Goal: Task Accomplishment & Management: Manage account settings

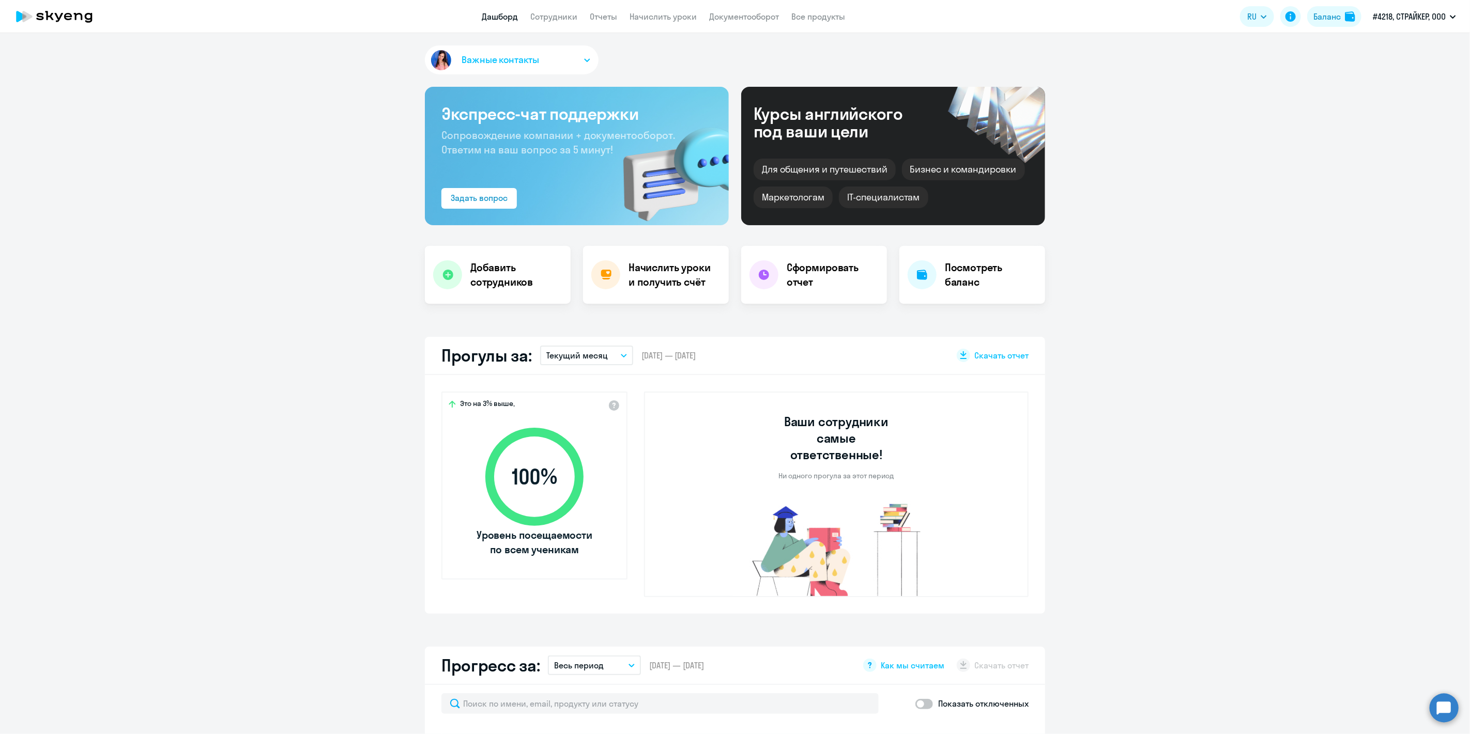
select select "30"
click at [555, 14] on link "Сотрудники" at bounding box center [554, 16] width 47 height 10
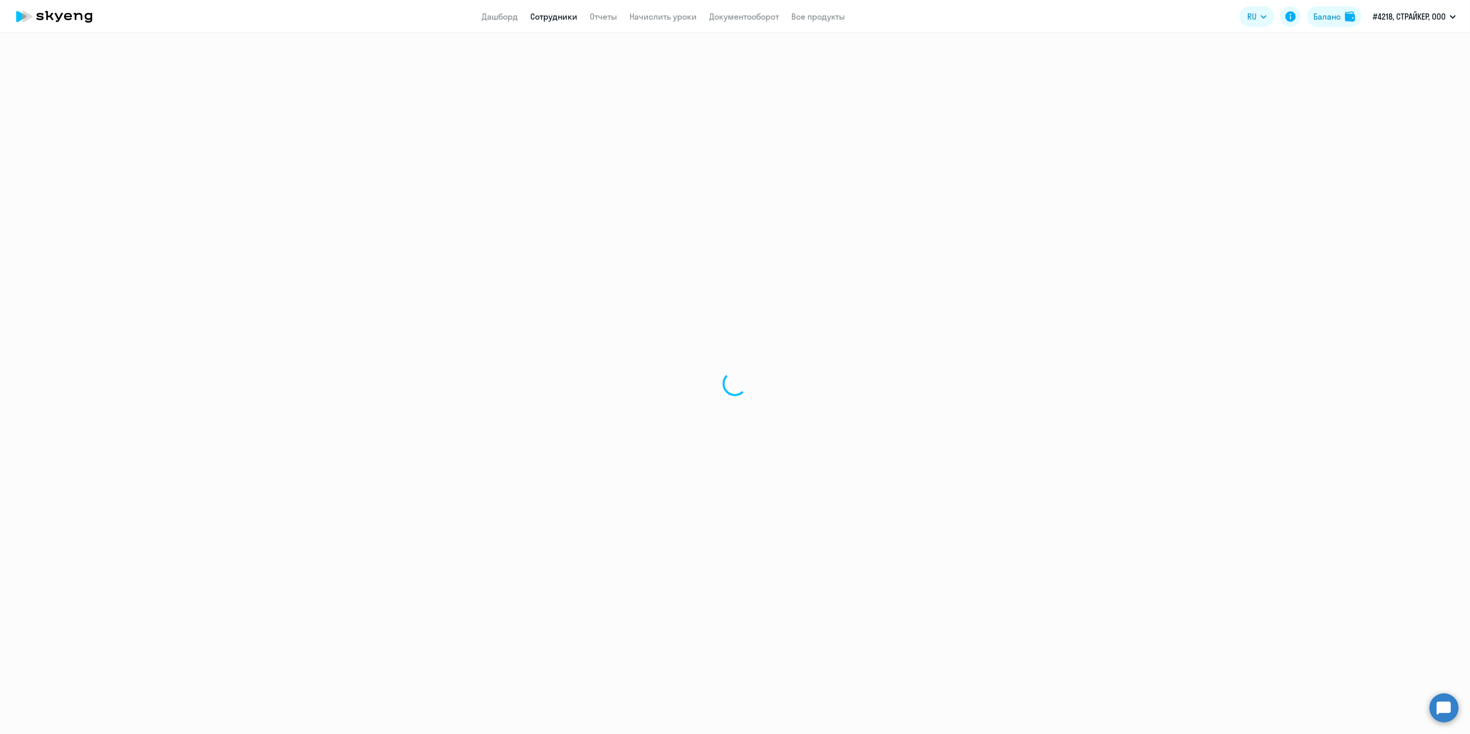
select select "30"
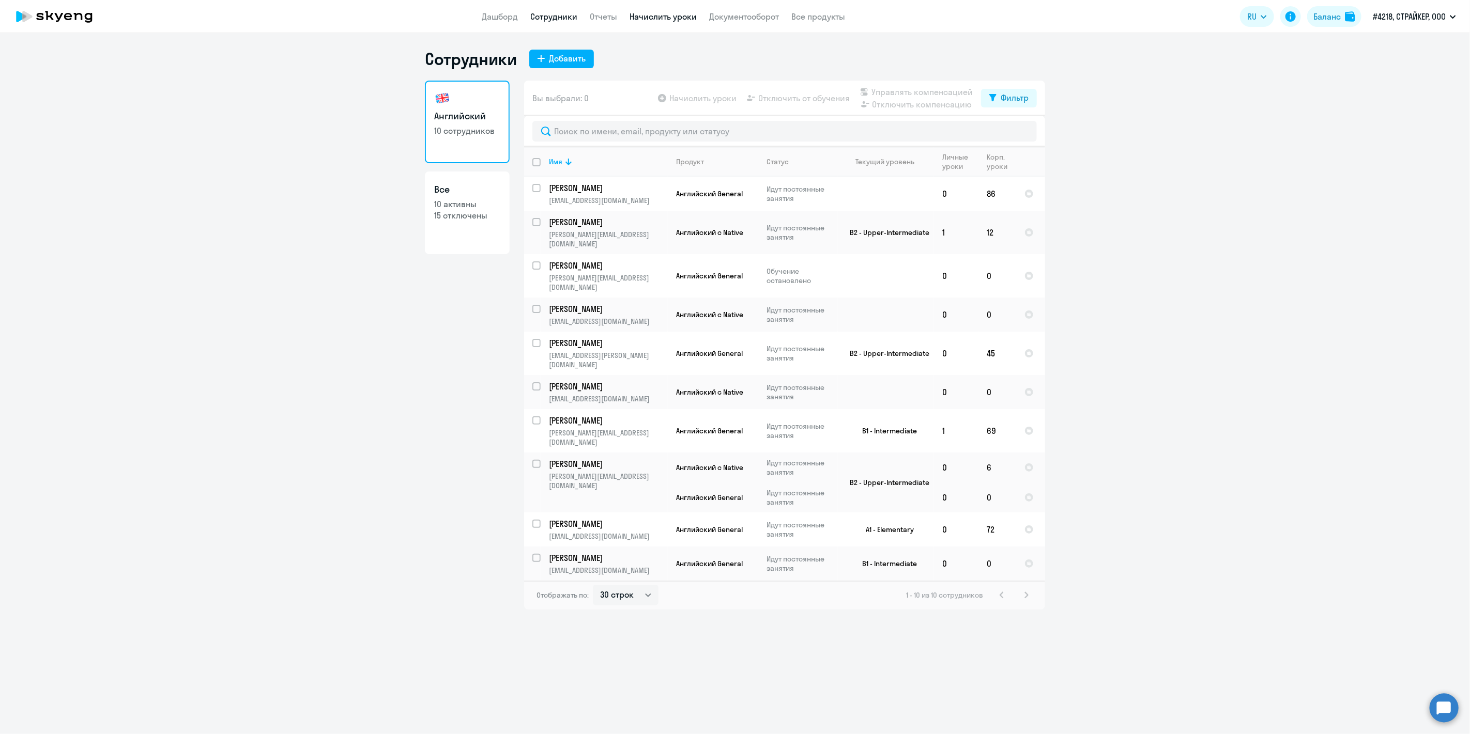
click at [679, 19] on link "Начислить уроки" at bounding box center [663, 16] width 67 height 10
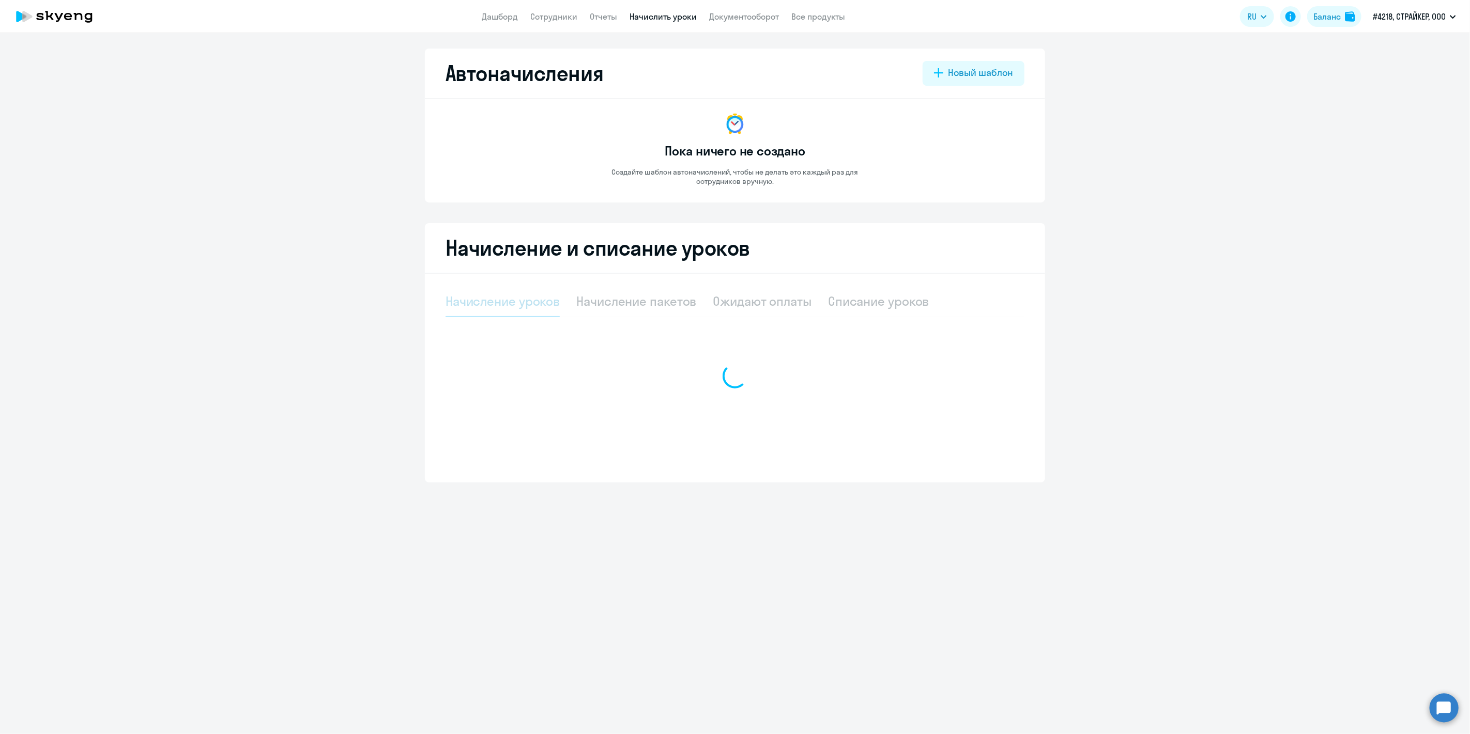
select select "10"
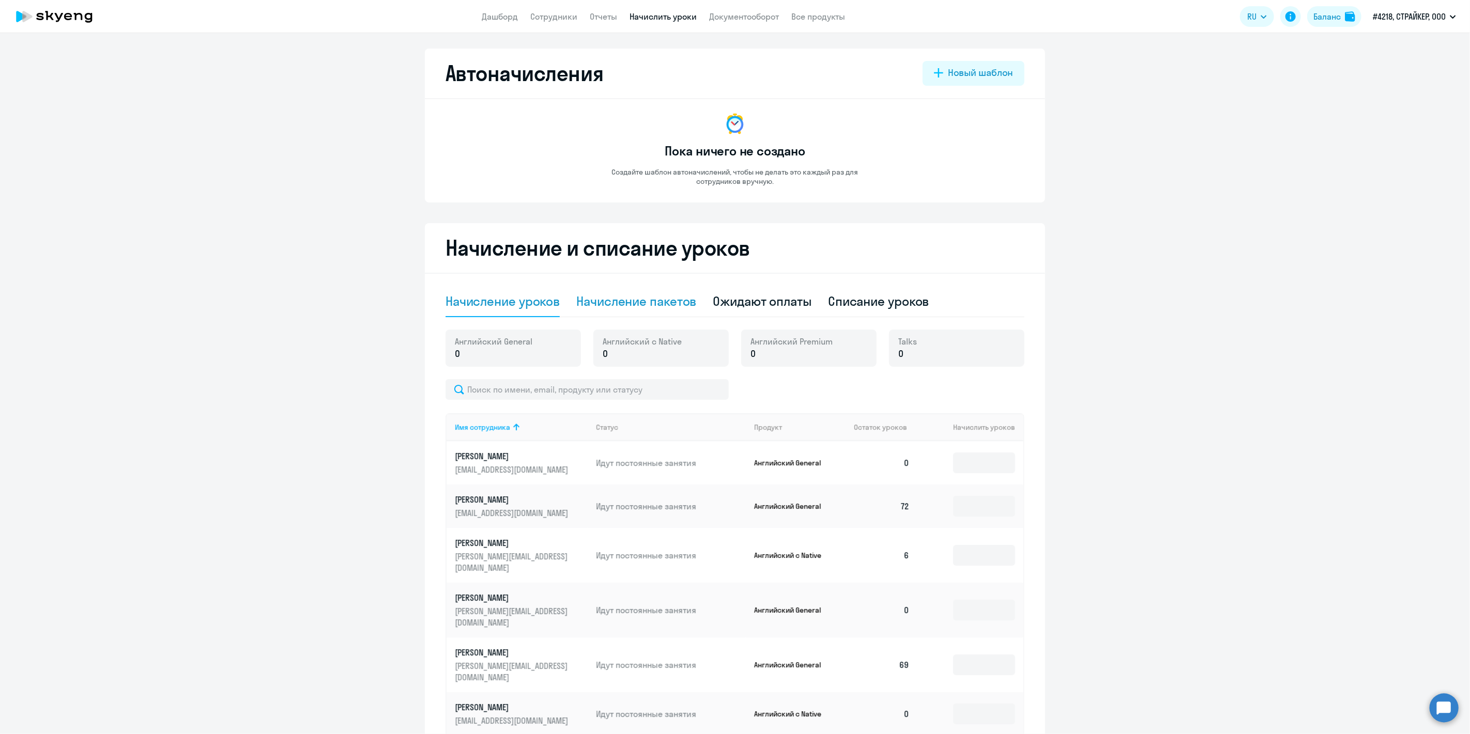
click at [611, 294] on div "Начисление пакетов" at bounding box center [636, 301] width 120 height 17
select select "10"
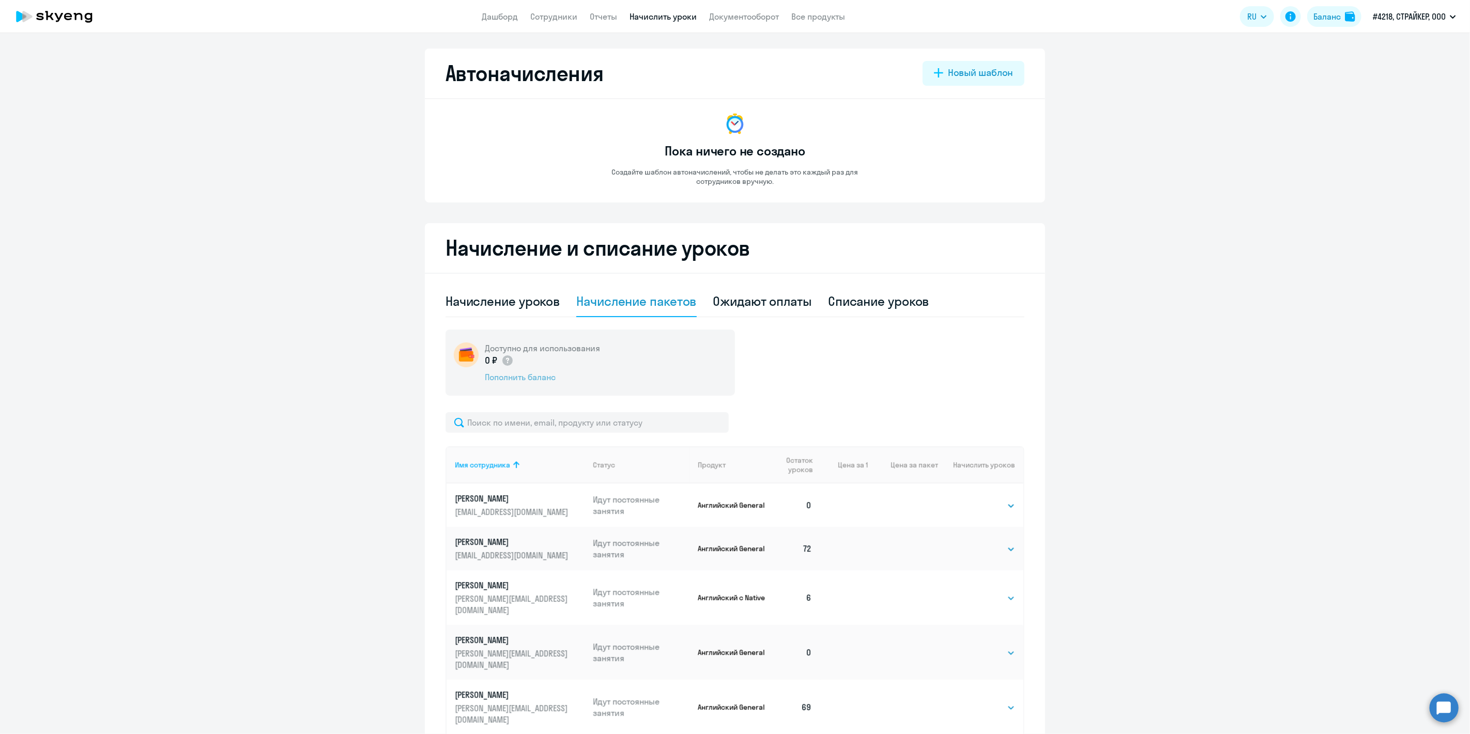
click at [520, 380] on div "Пополнить баланс" at bounding box center [542, 377] width 115 height 11
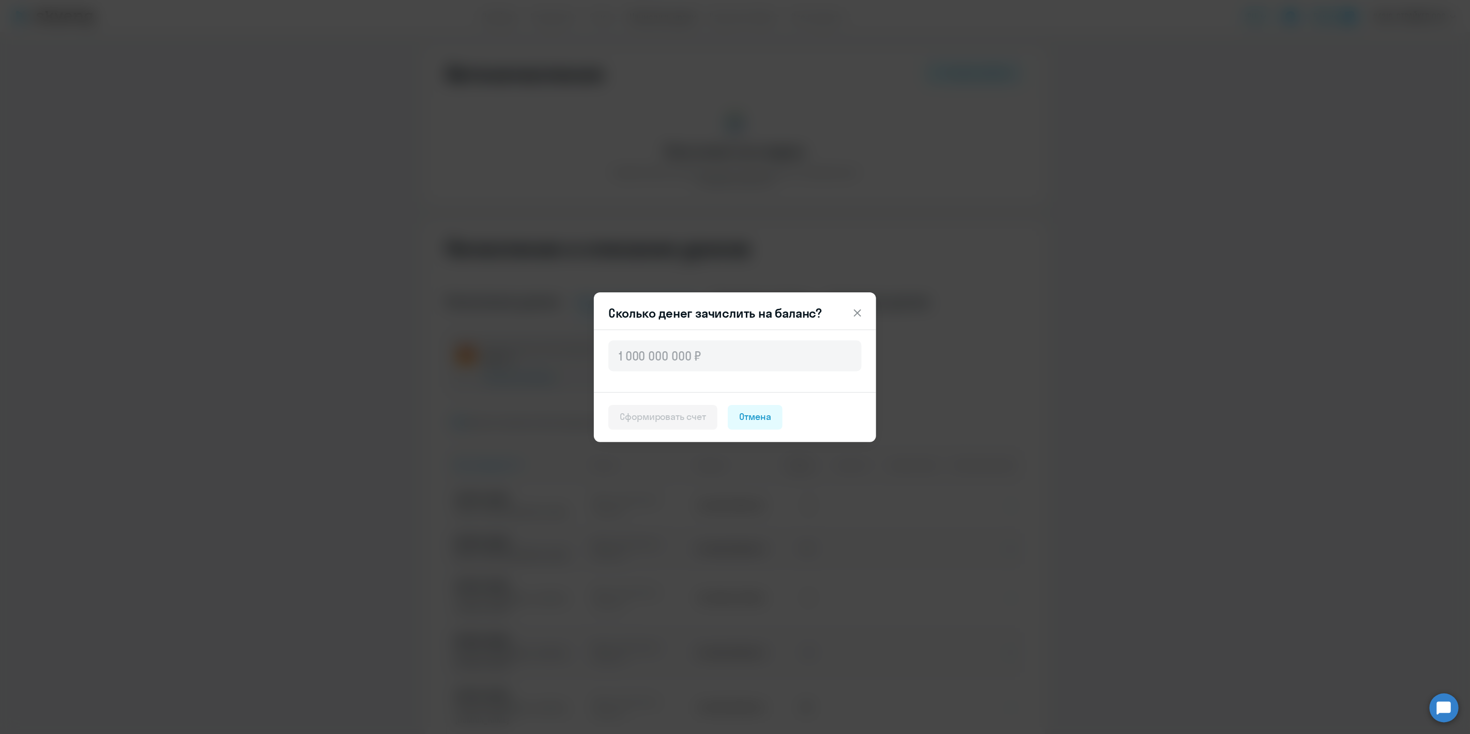
click at [851, 307] on icon at bounding box center [857, 313] width 12 height 12
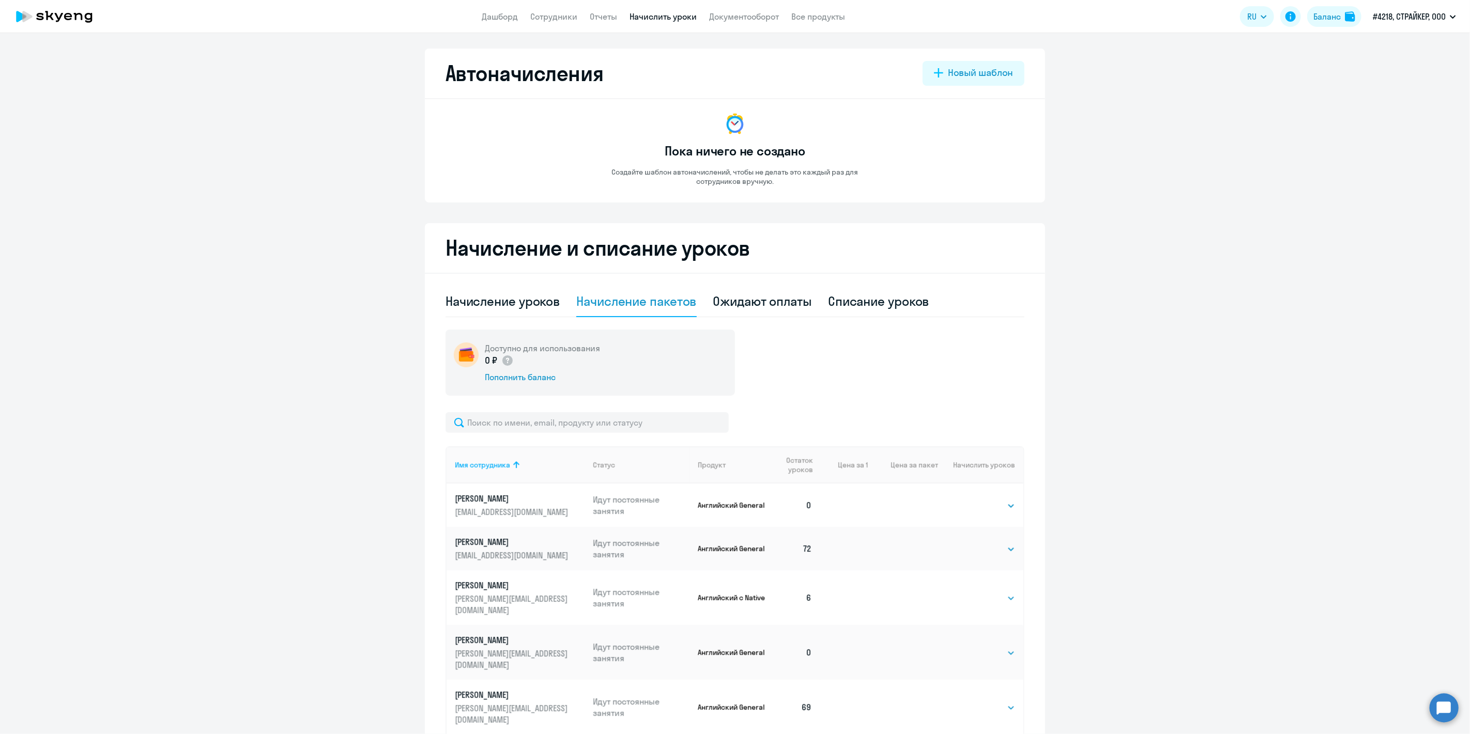
click at [831, 23] on app-menu-item-link "Все продукты" at bounding box center [819, 16] width 54 height 13
click at [831, 17] on link "Все продукты" at bounding box center [819, 16] width 54 height 10
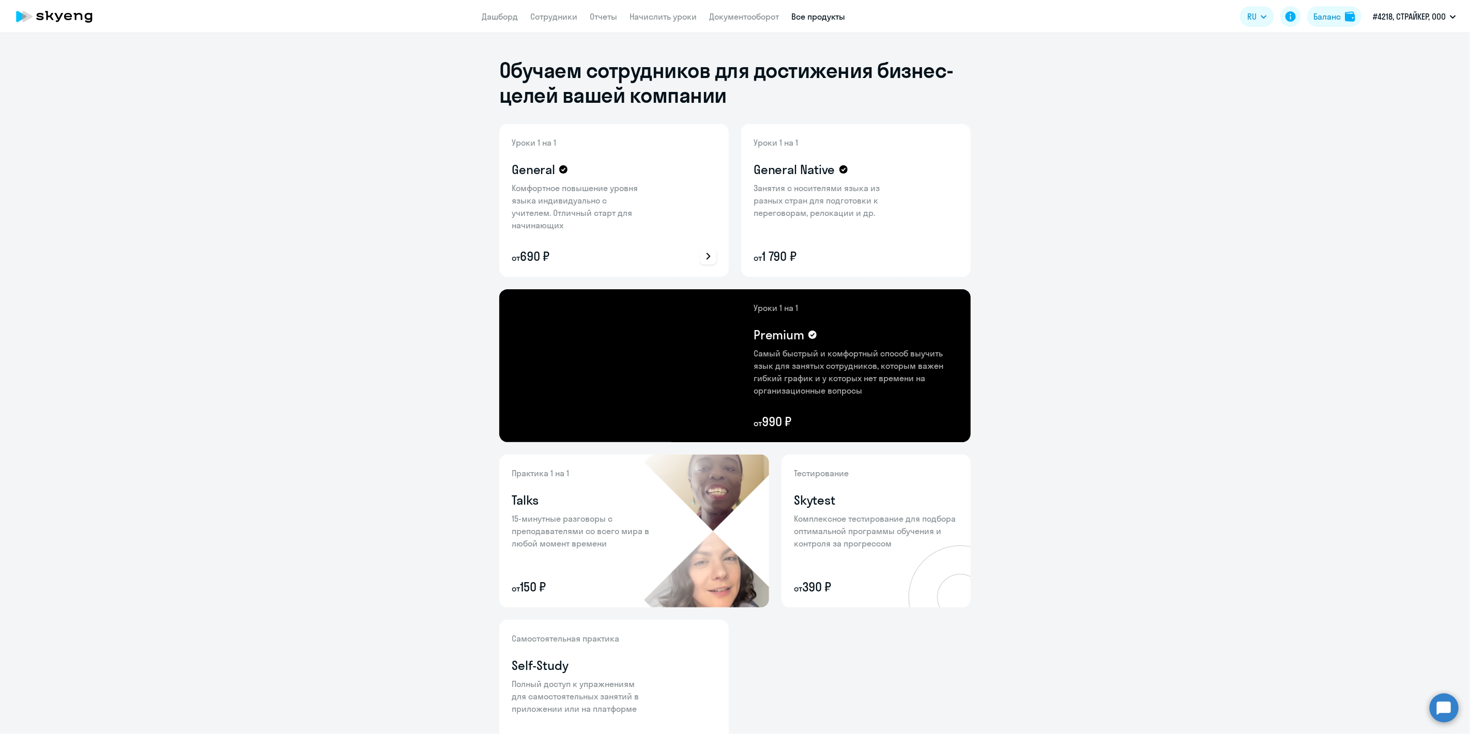
click at [705, 256] on icon at bounding box center [708, 256] width 12 height 12
click at [636, 250] on div at bounding box center [735, 367] width 1470 height 734
click at [550, 192] on p "Комфортное повышение уровня языка индивидуально с учителем. Отличный старт для …" at bounding box center [579, 207] width 134 height 50
click at [649, 19] on link "Начислить уроки" at bounding box center [663, 16] width 67 height 10
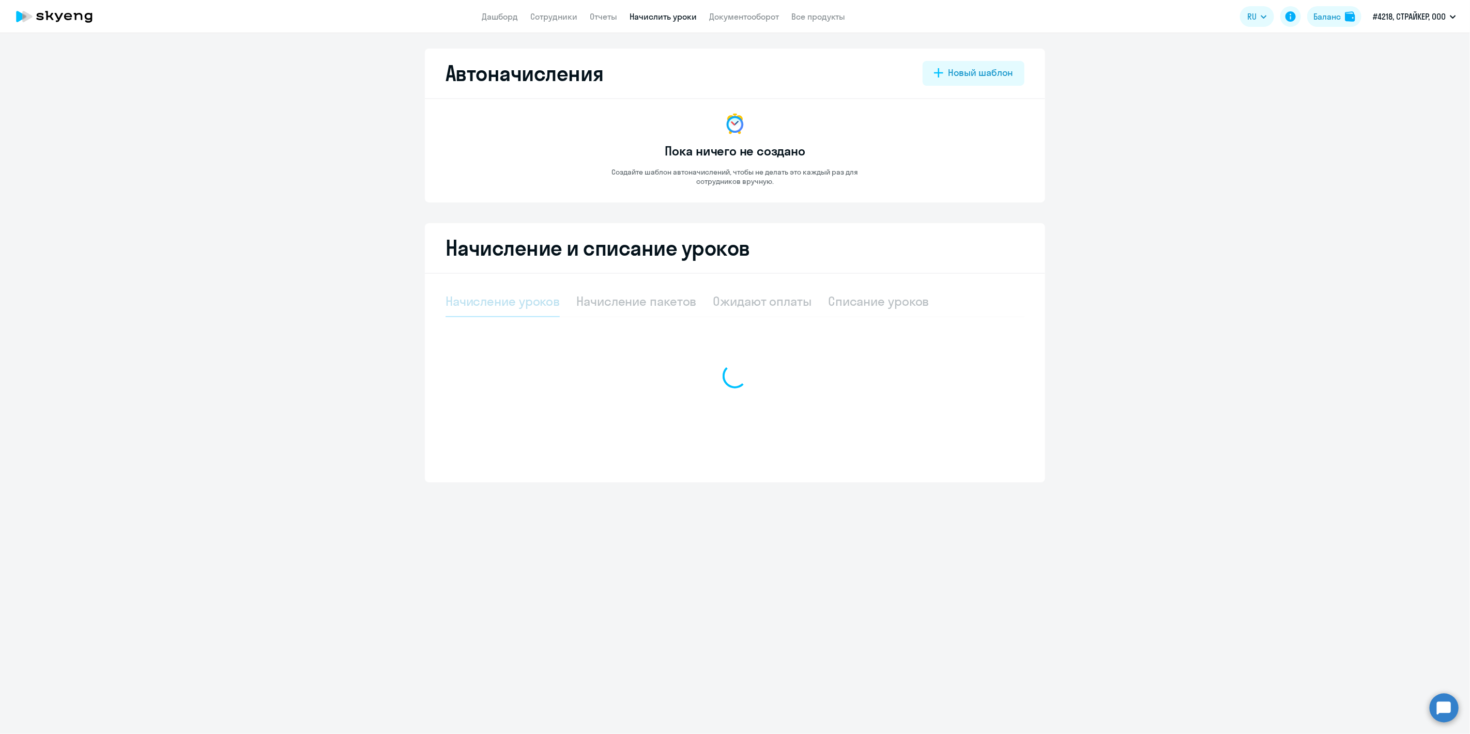
select select "10"
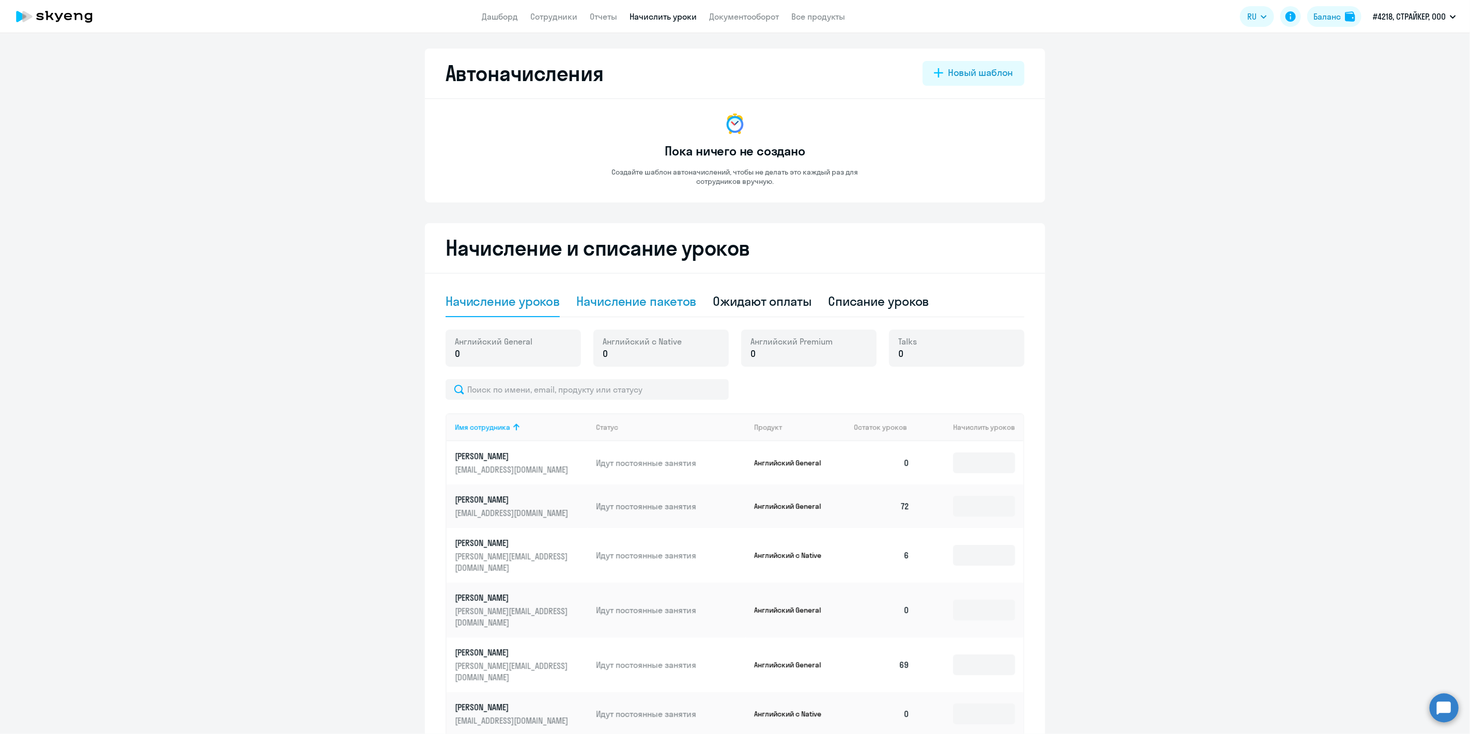
click at [617, 299] on div "Начисление пакетов" at bounding box center [636, 301] width 120 height 17
select select "10"
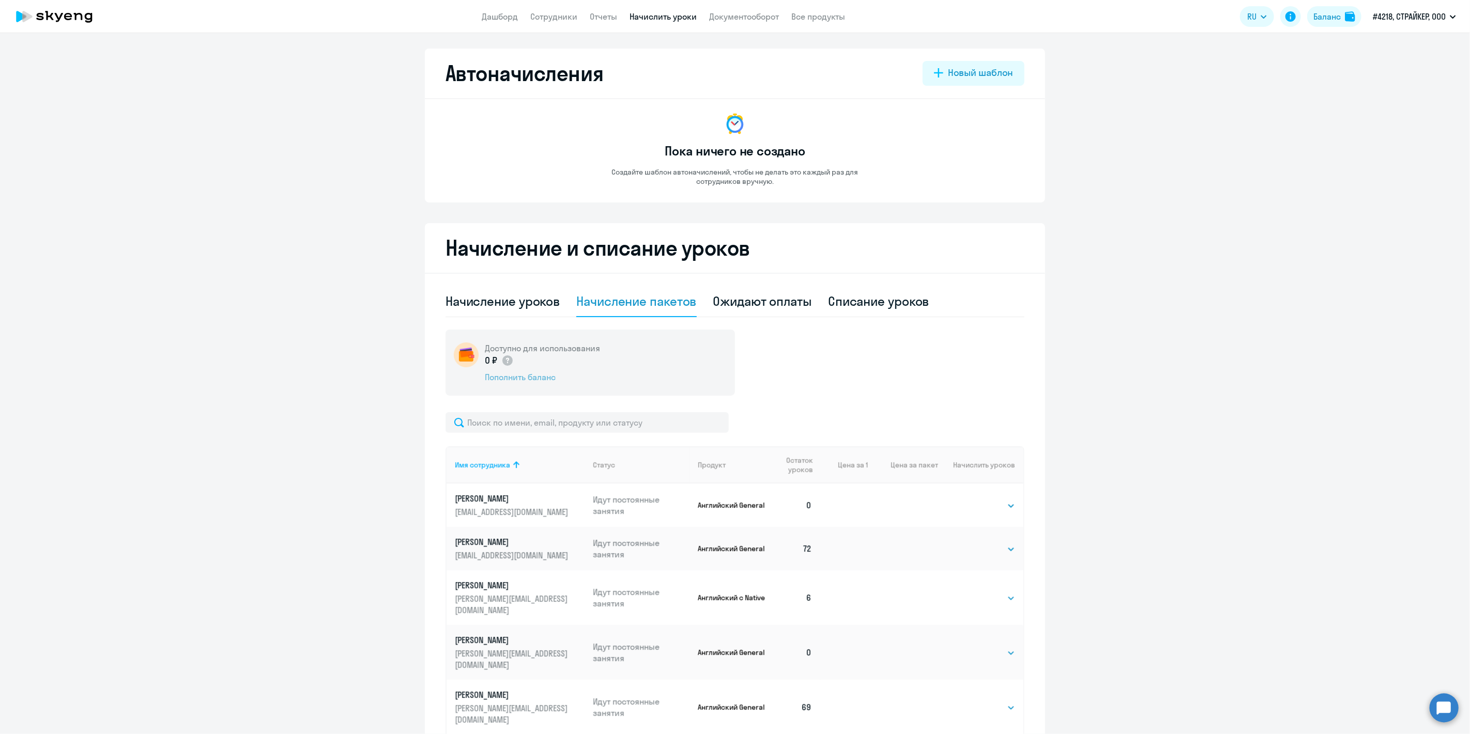
click at [523, 378] on div "Пополнить баланс" at bounding box center [542, 377] width 115 height 11
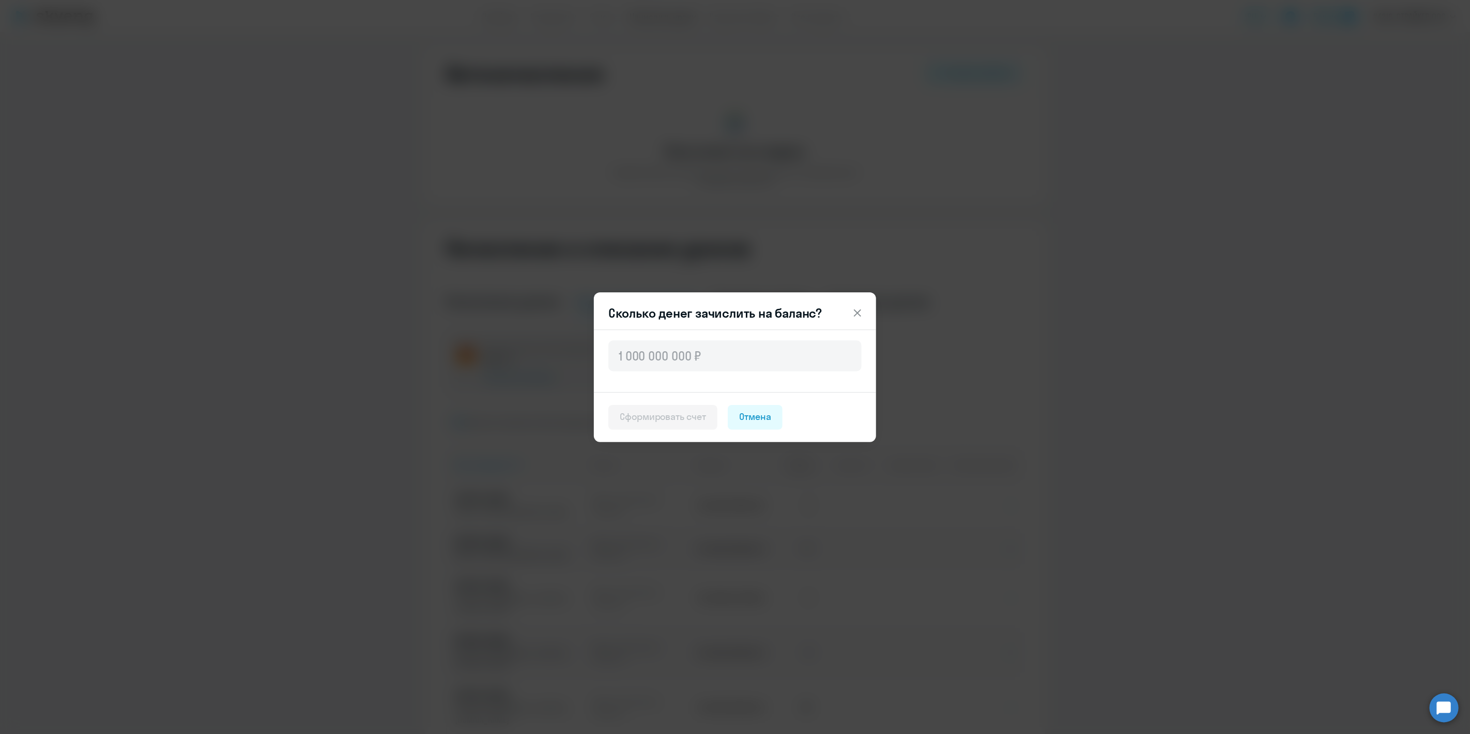
click at [853, 309] on icon at bounding box center [857, 313] width 12 height 12
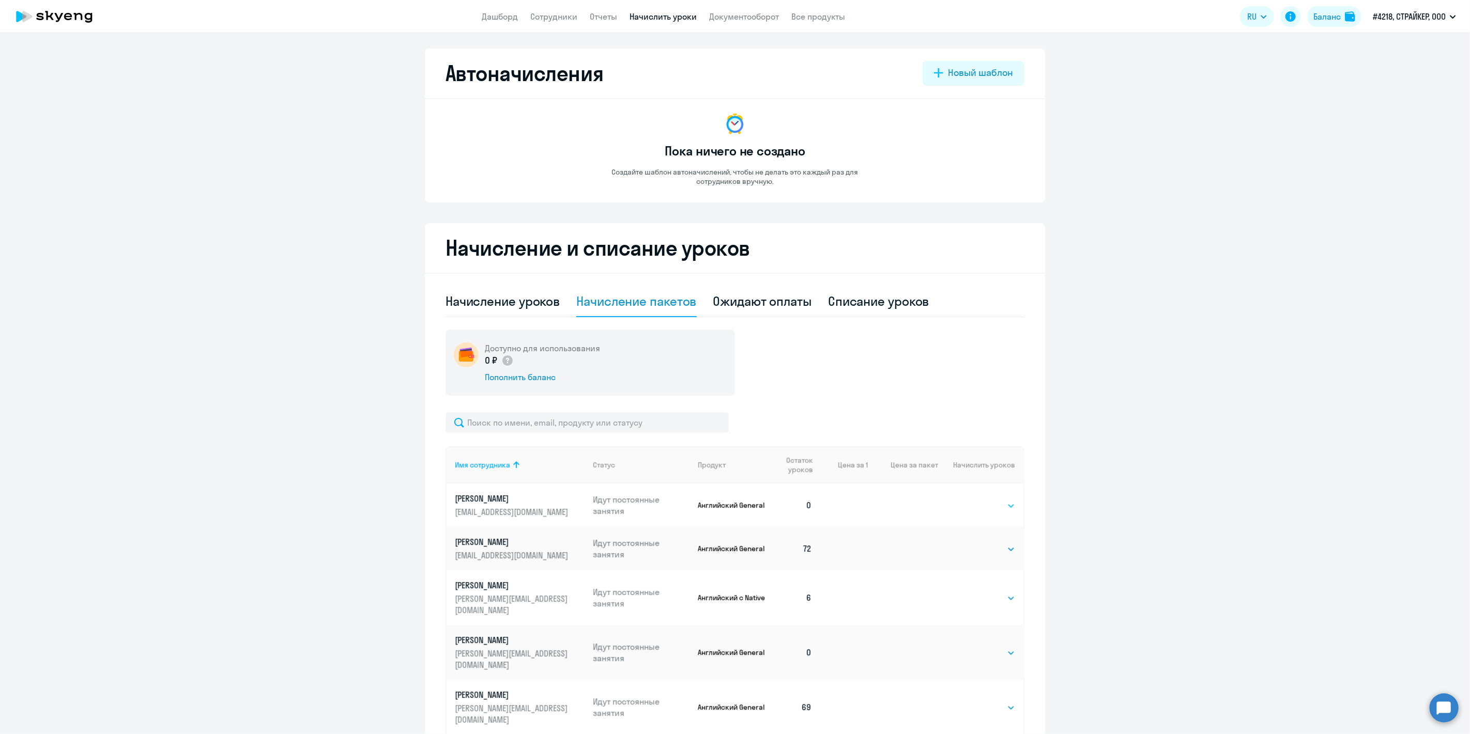
click at [996, 504] on select "Выбрать 4 8 16 32 64 96 128" at bounding box center [993, 506] width 42 height 12
click at [1150, 434] on ng-component "Автоначисления Новый шаблон Пока ничего не создано Создайте шаблон автоначислен…" at bounding box center [735, 506] width 1470 height 915
click at [889, 299] on div "Списание уроков" at bounding box center [878, 301] width 101 height 17
select select "10"
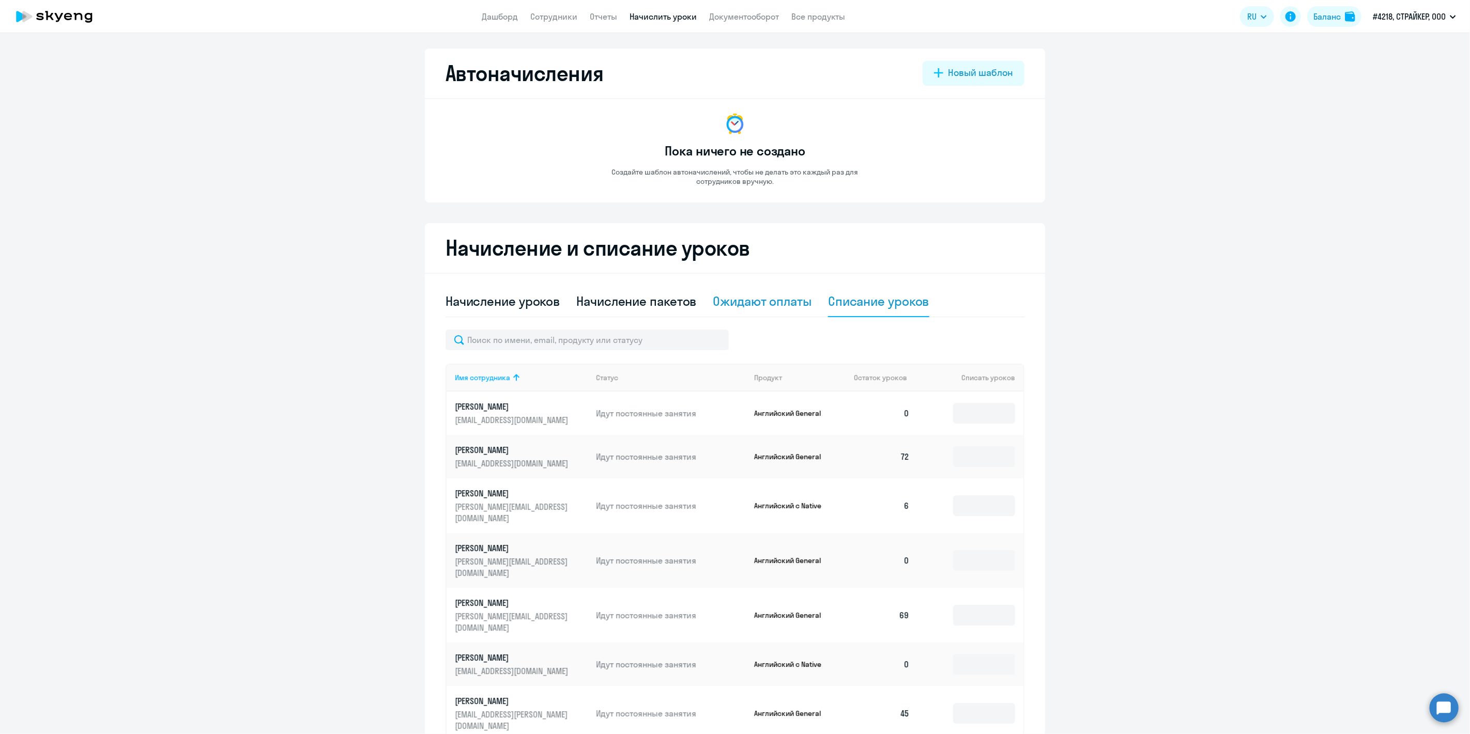
click at [777, 302] on div "Ожидают оплаты" at bounding box center [762, 301] width 99 height 17
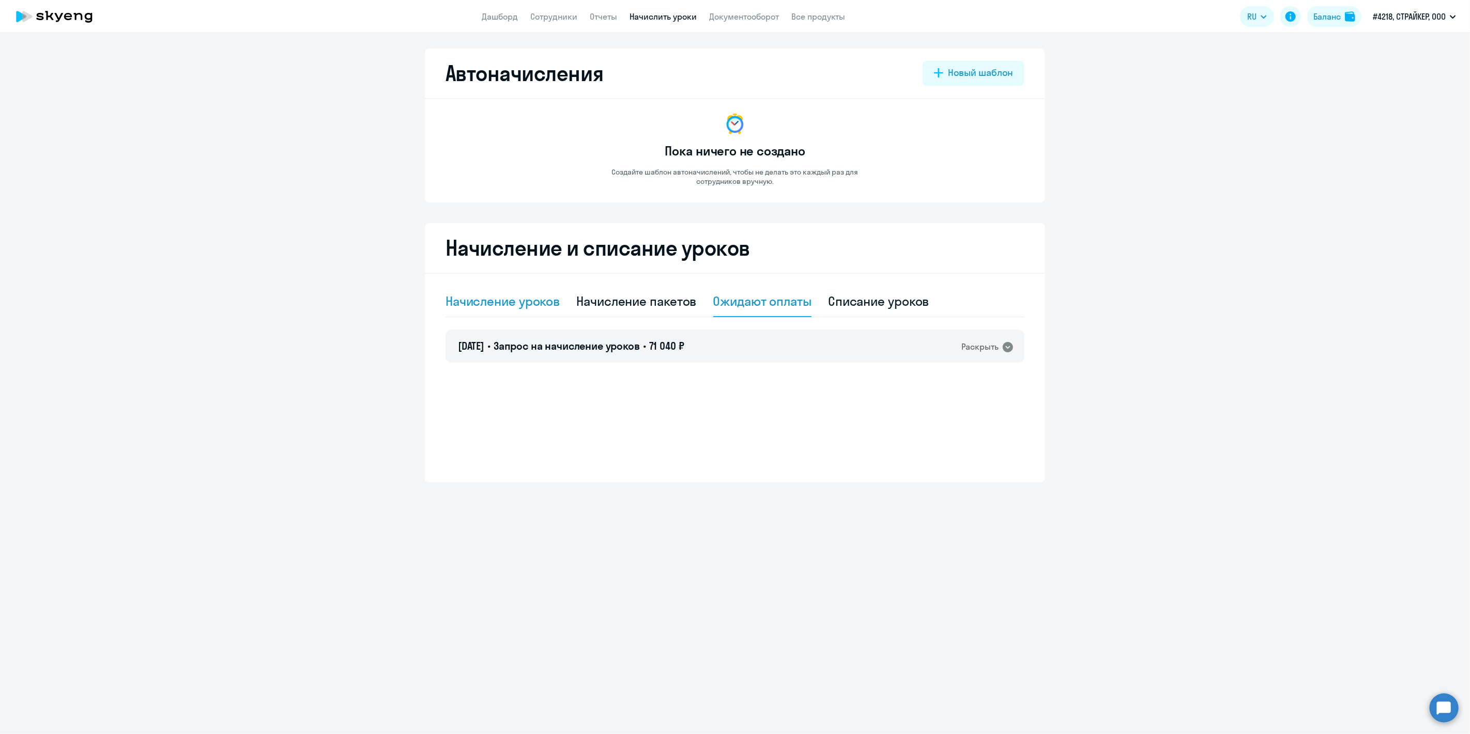
click at [483, 305] on div "Начисление уроков" at bounding box center [502, 301] width 114 height 17
select select "10"
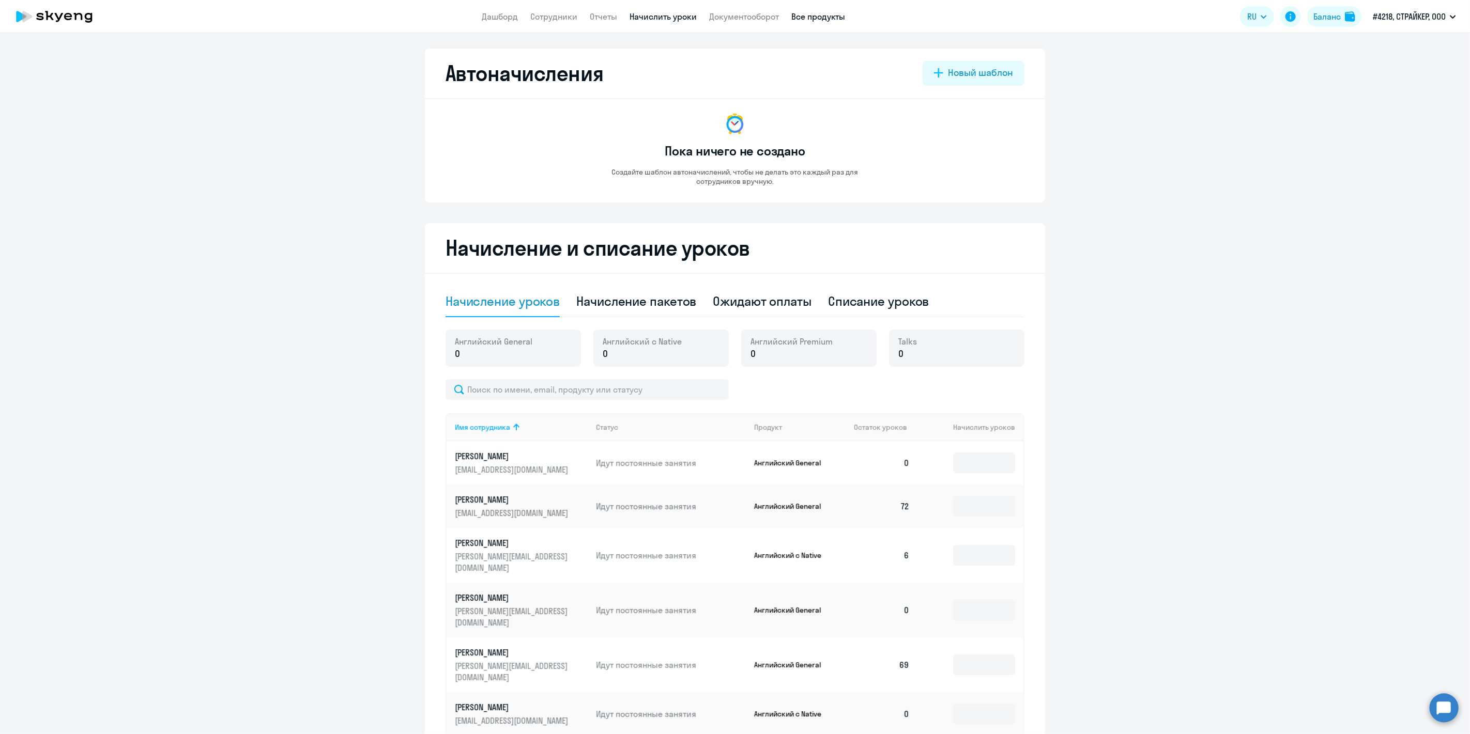
click at [827, 18] on link "Все продукты" at bounding box center [819, 16] width 54 height 10
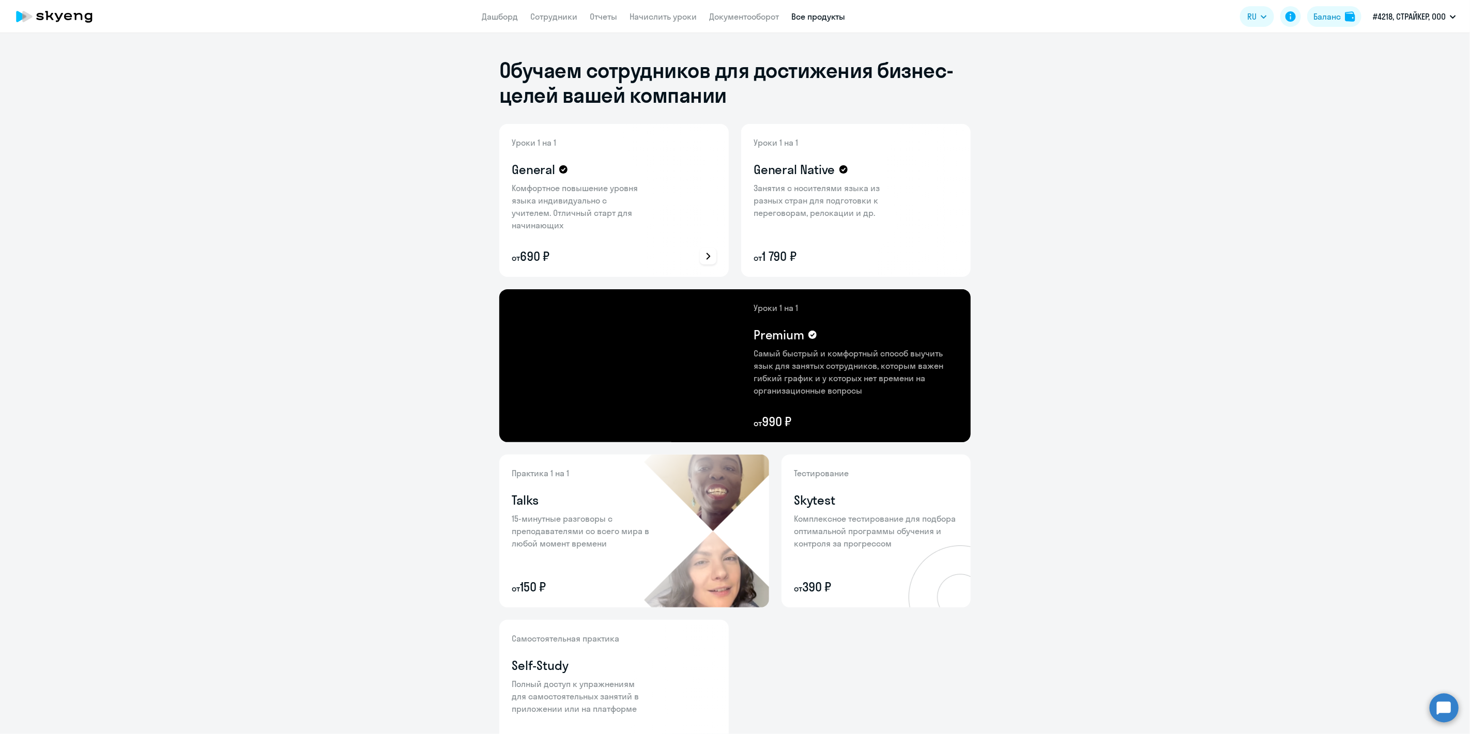
click at [561, 179] on div "Уроки 1 на 1 General Комфортное повышение уровня языка индивидуально с учителем…" at bounding box center [579, 200] width 134 height 128
click at [559, 172] on icon at bounding box center [563, 169] width 8 height 8
click at [614, 160] on div "Уроки 1 на 1 General Комфортное повышение уровня языка индивидуально с учителем…" at bounding box center [579, 200] width 134 height 128
click at [496, 17] on link "Дашборд" at bounding box center [500, 16] width 36 height 10
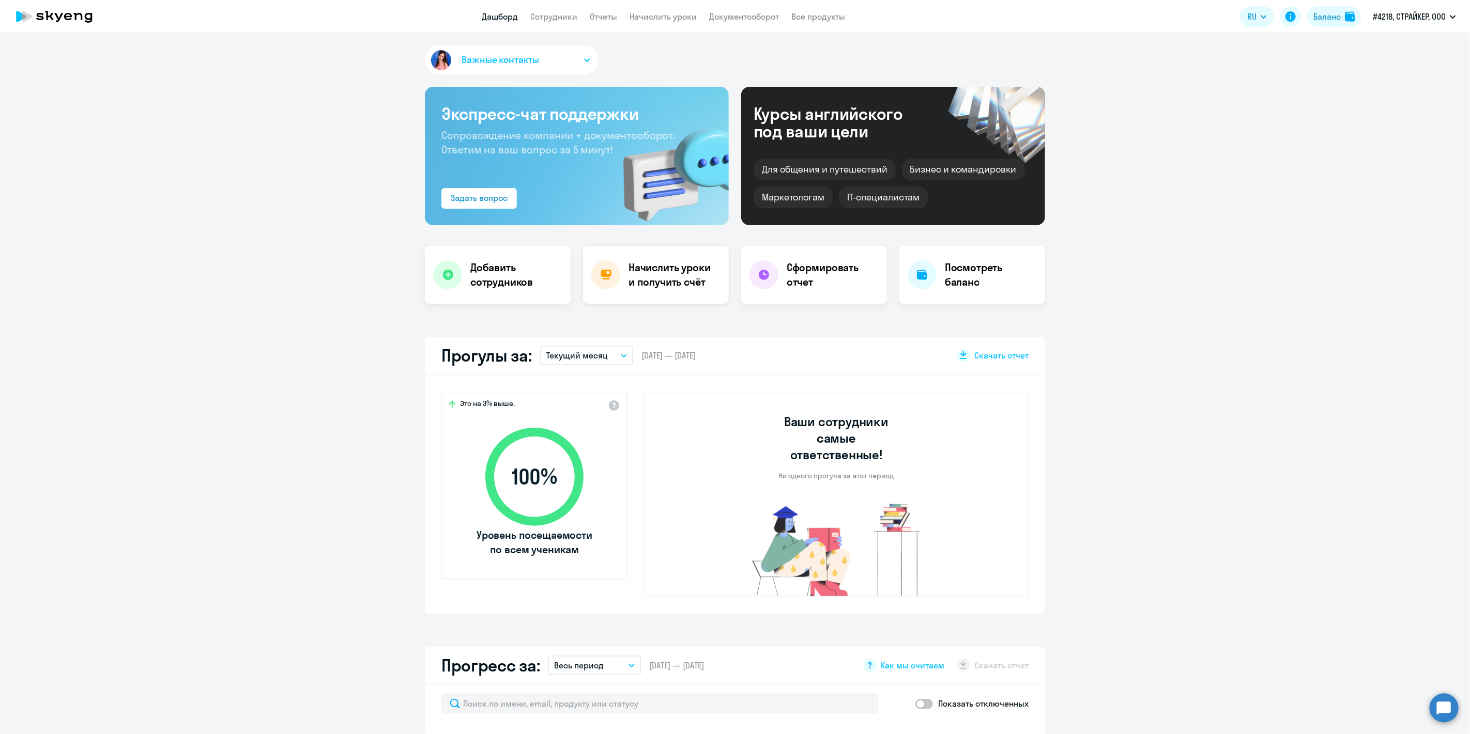
click at [661, 276] on h4 "Начислить уроки и получить счёт" at bounding box center [673, 274] width 90 height 29
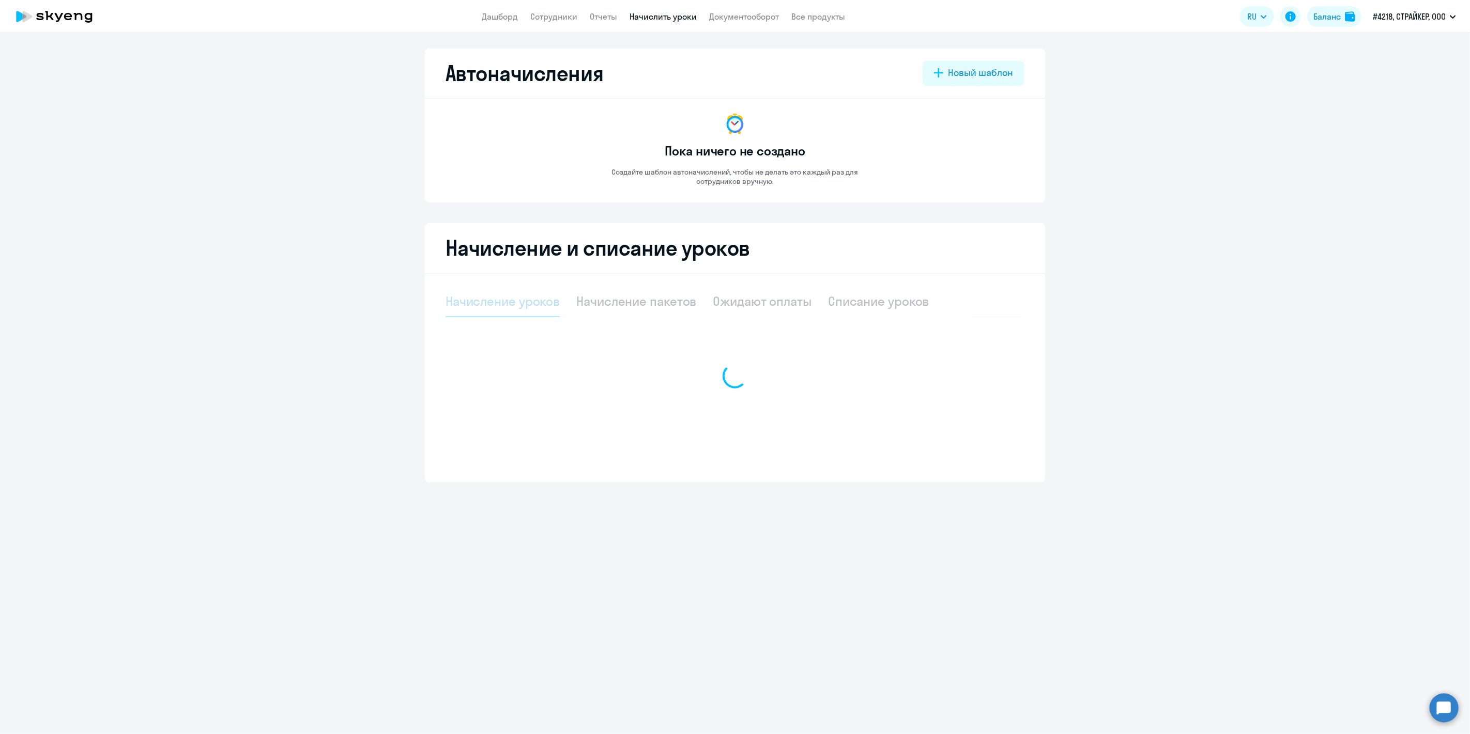
select select "10"
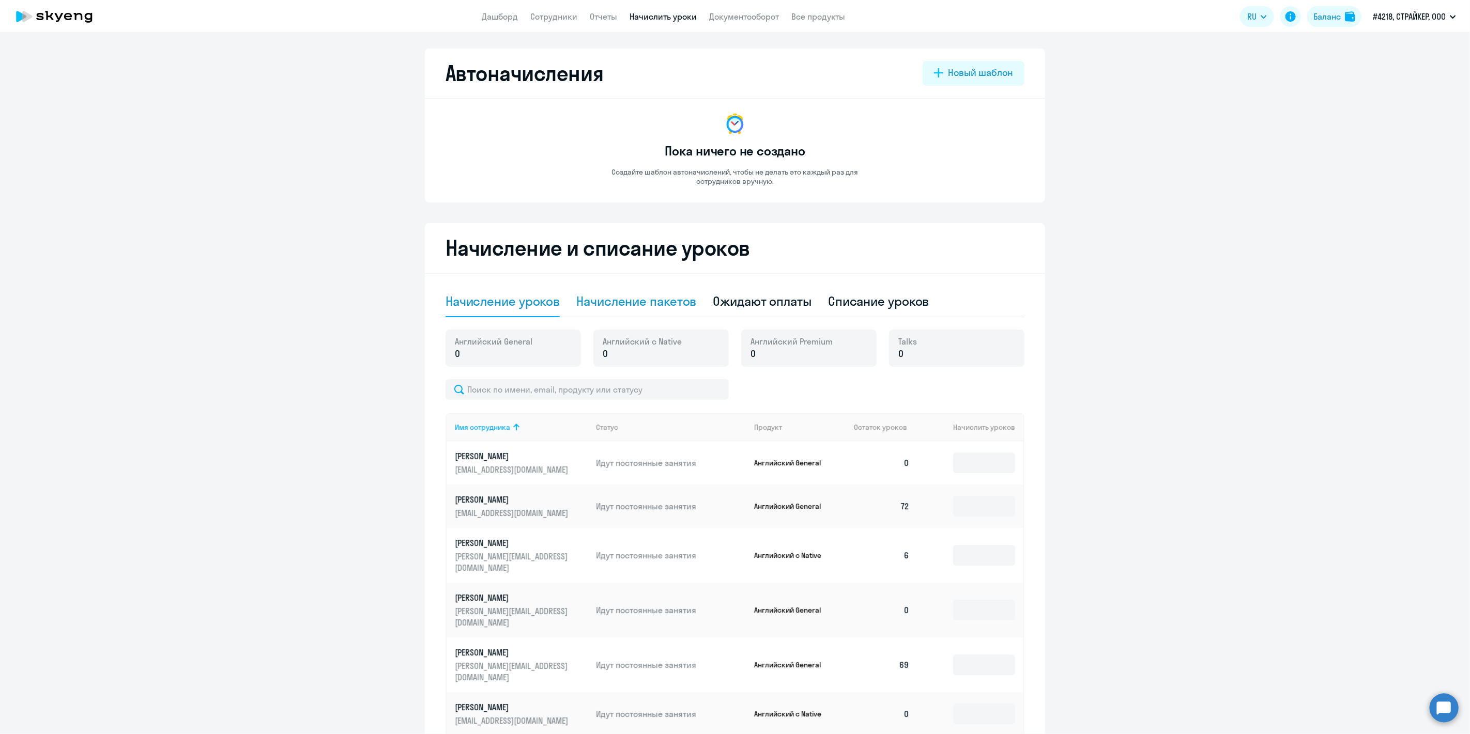
click at [643, 301] on div "Начисление пакетов" at bounding box center [636, 301] width 120 height 17
select select "10"
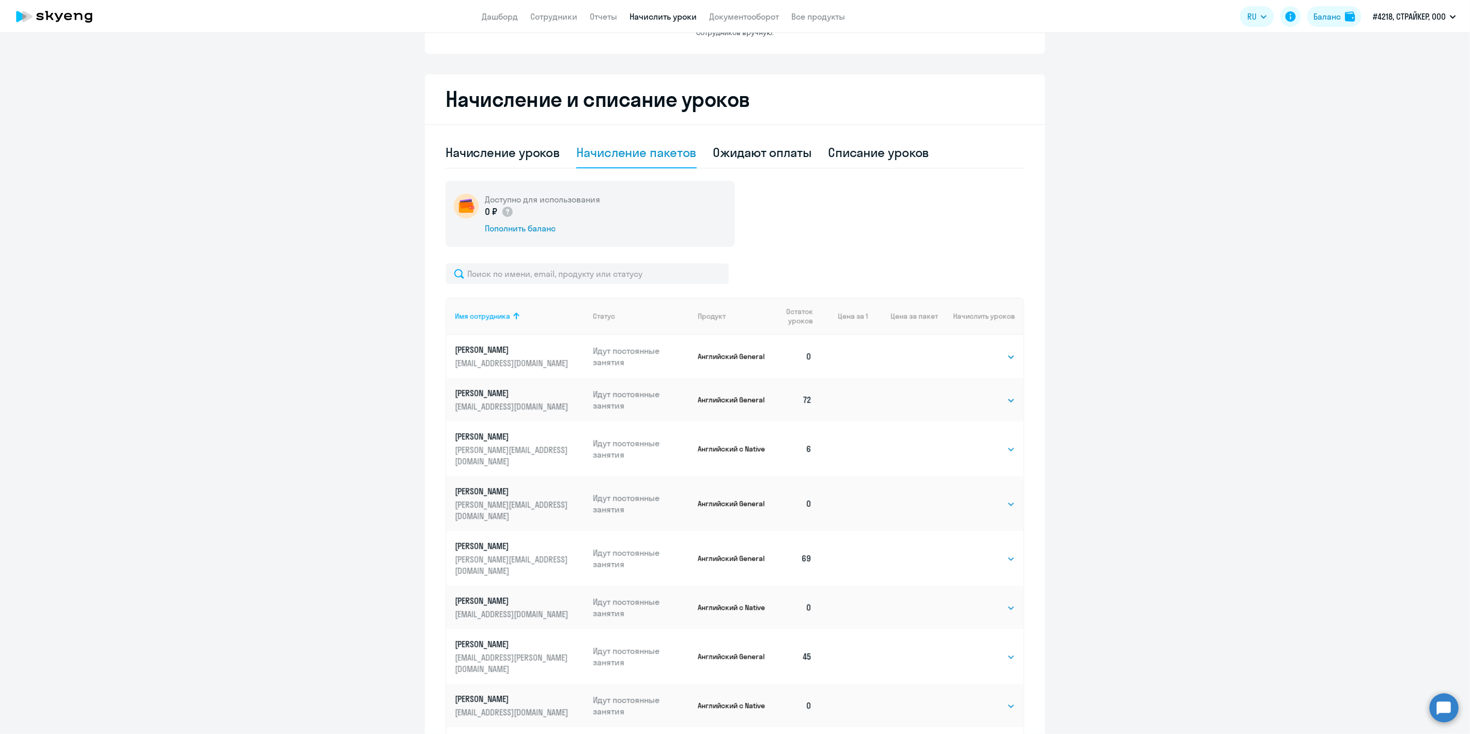
scroll to position [270, 0]
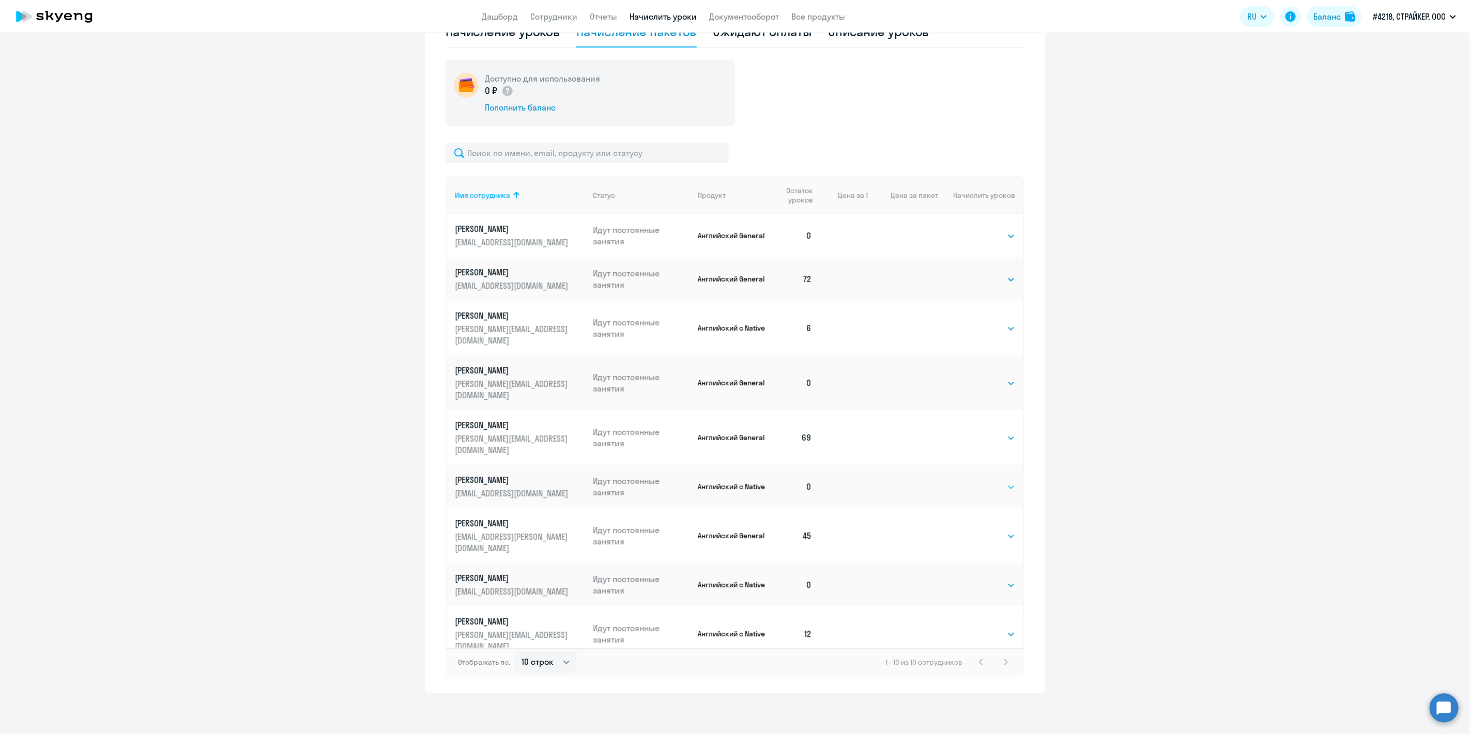
click at [999, 481] on select "Выбрать 4 8 16 32 64 96 128" at bounding box center [993, 487] width 42 height 12
click at [987, 481] on select "Выбрать 4 8 16 32 64 96 128" at bounding box center [993, 487] width 42 height 12
select select "96"
click at [972, 481] on select "Выбрать 4 8 16 32 64 96 128" at bounding box center [993, 487] width 42 height 12
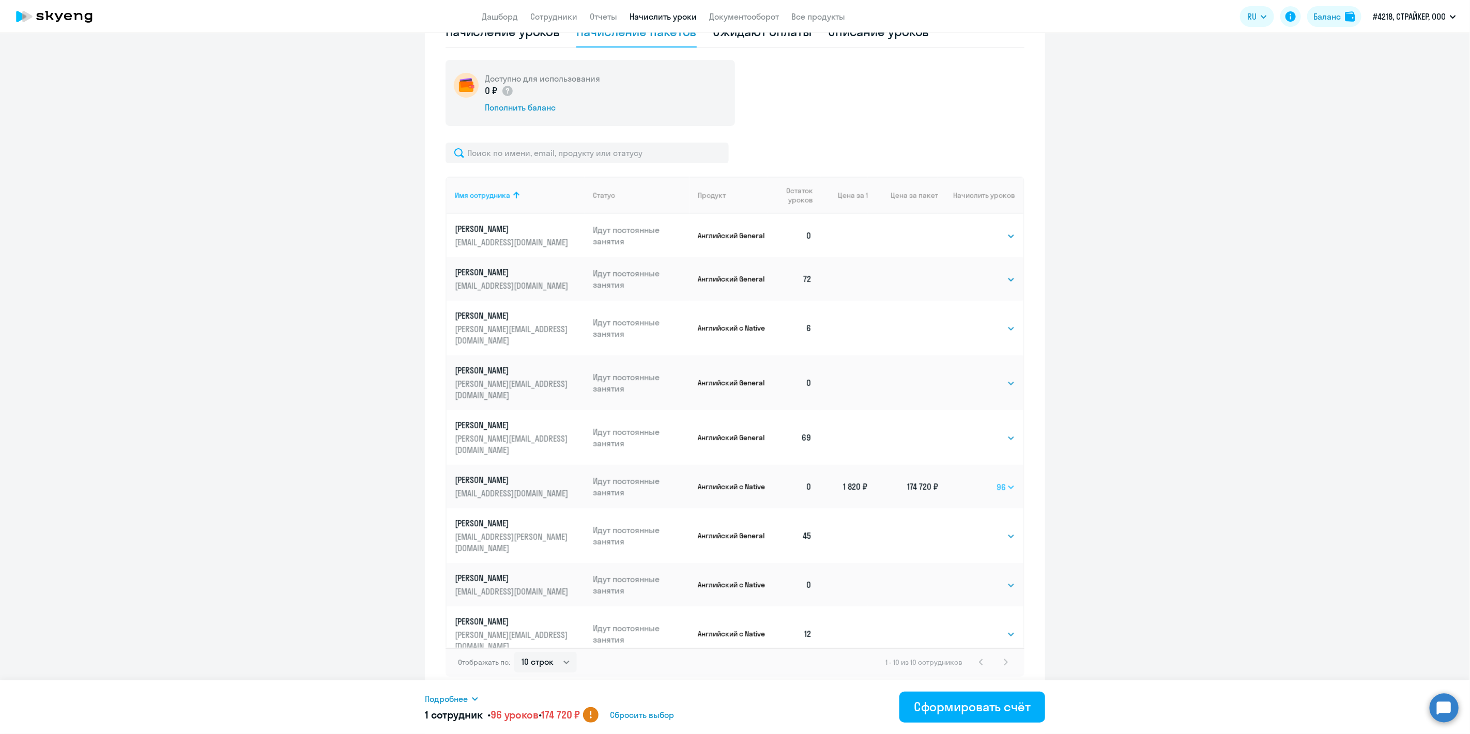
click at [1000, 481] on select "Выбрать 4 8 16 32 64 96 128" at bounding box center [1005, 487] width 19 height 12
select select
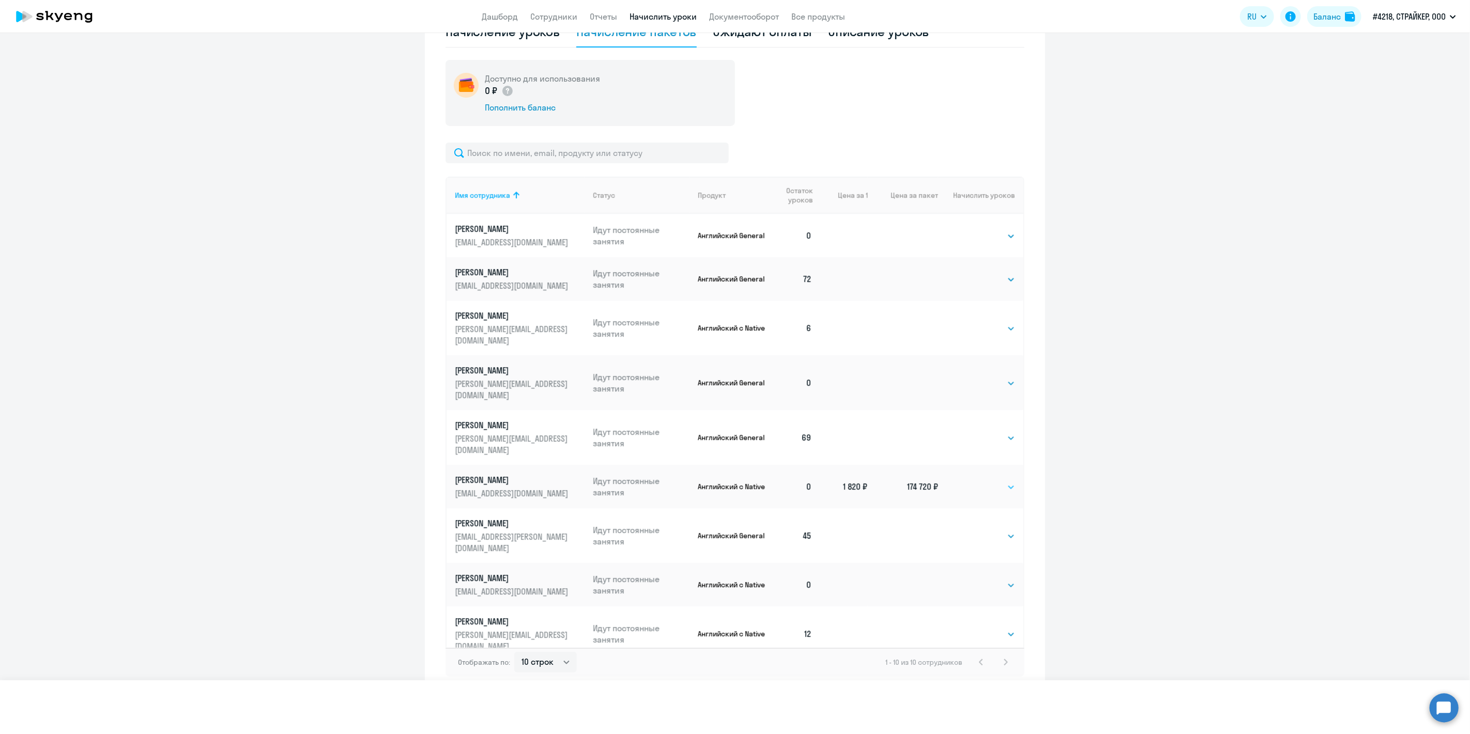
click at [996, 481] on select "Выбрать 4 8 16 32 64 96 128" at bounding box center [1005, 487] width 19 height 12
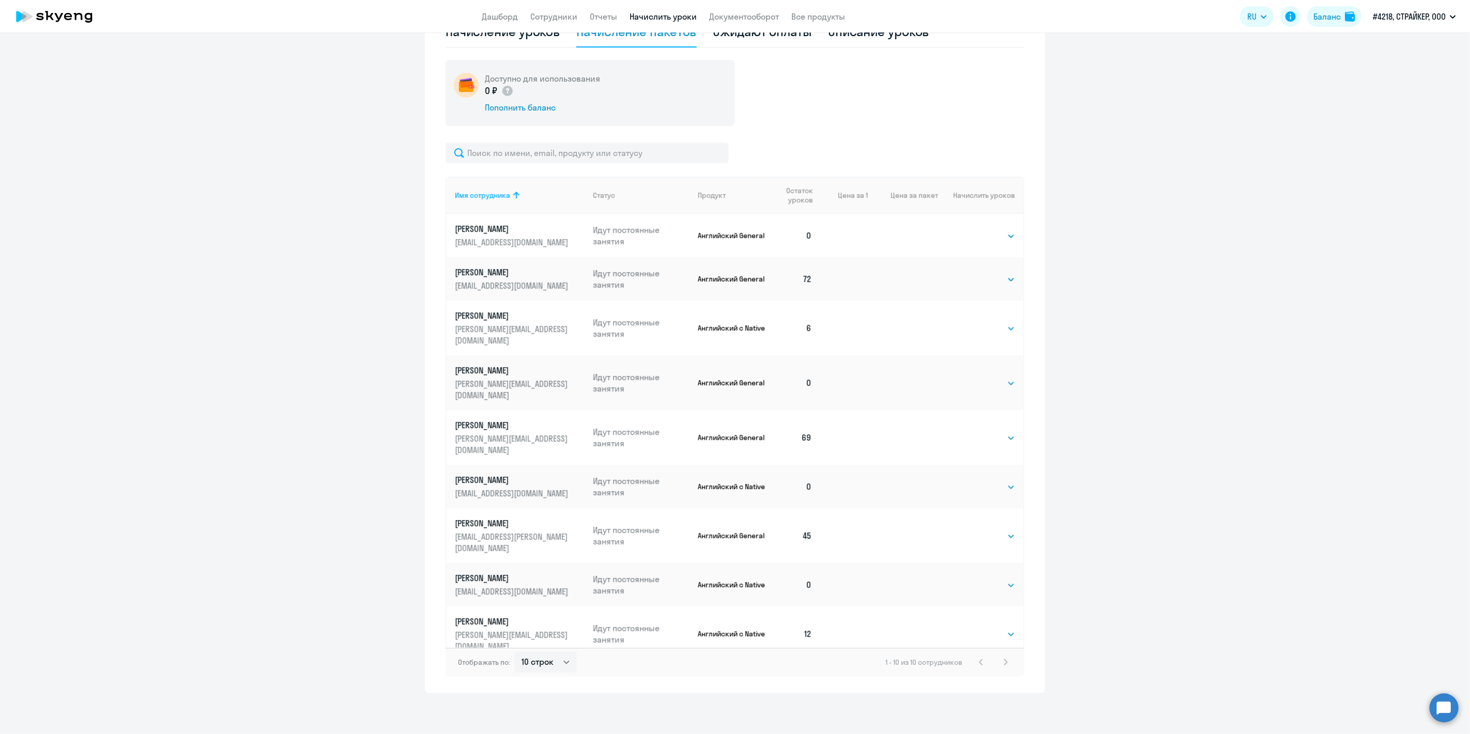
click at [1004, 677] on select "Выбрать 4 8 16 32 64 96 128" at bounding box center [993, 683] width 42 height 12
select select "96"
click at [972, 677] on select "Выбрать 4 8 16 32 64 96 128" at bounding box center [993, 683] width 42 height 12
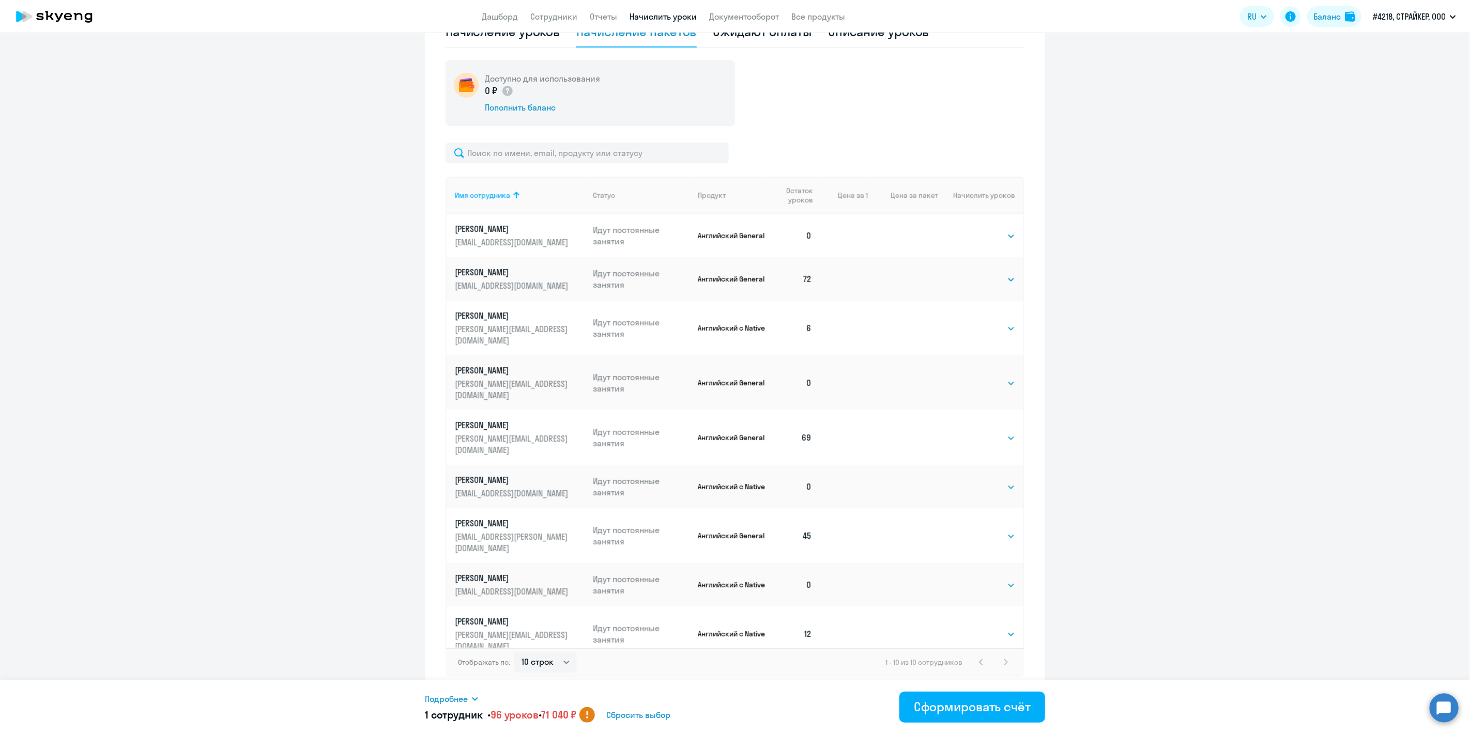
click at [653, 718] on span "Сбросить выбор" at bounding box center [638, 715] width 64 height 12
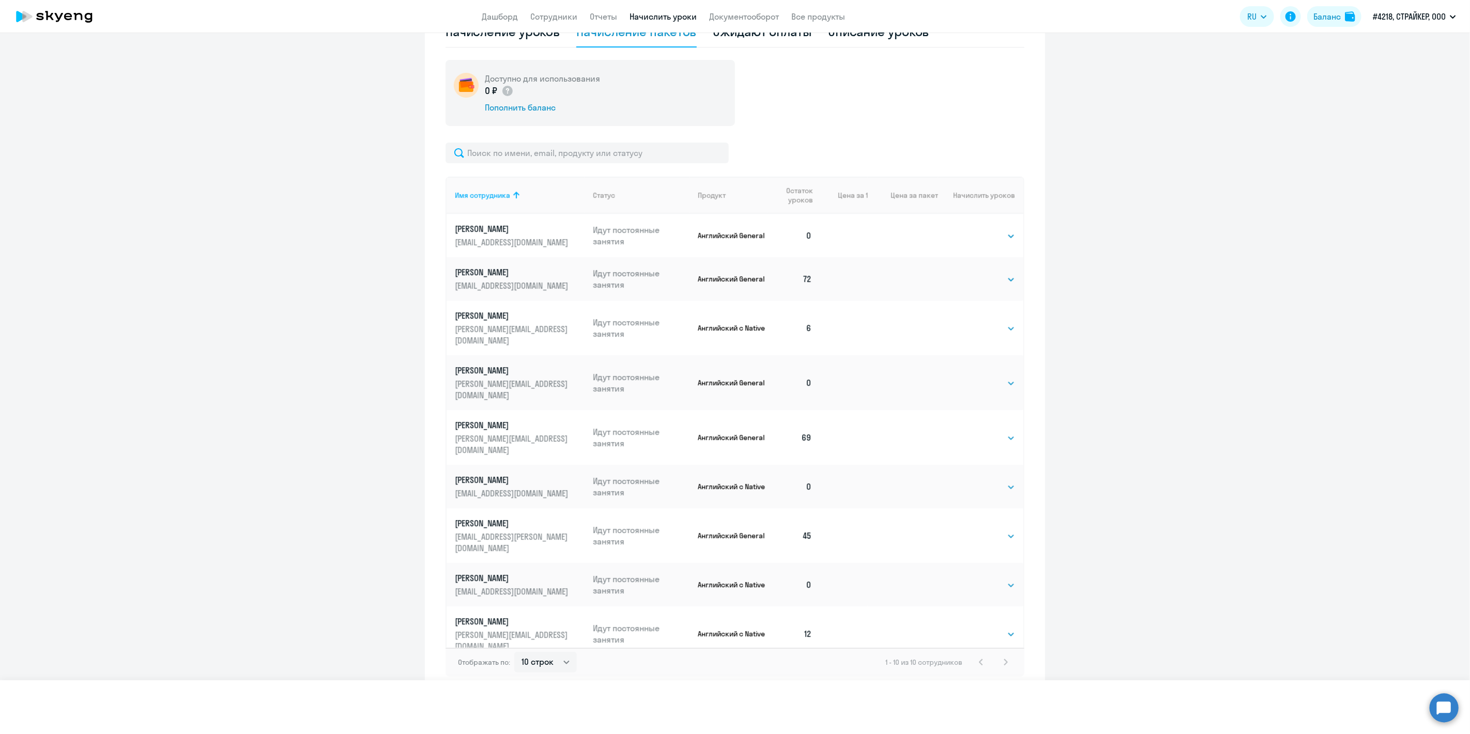
select select
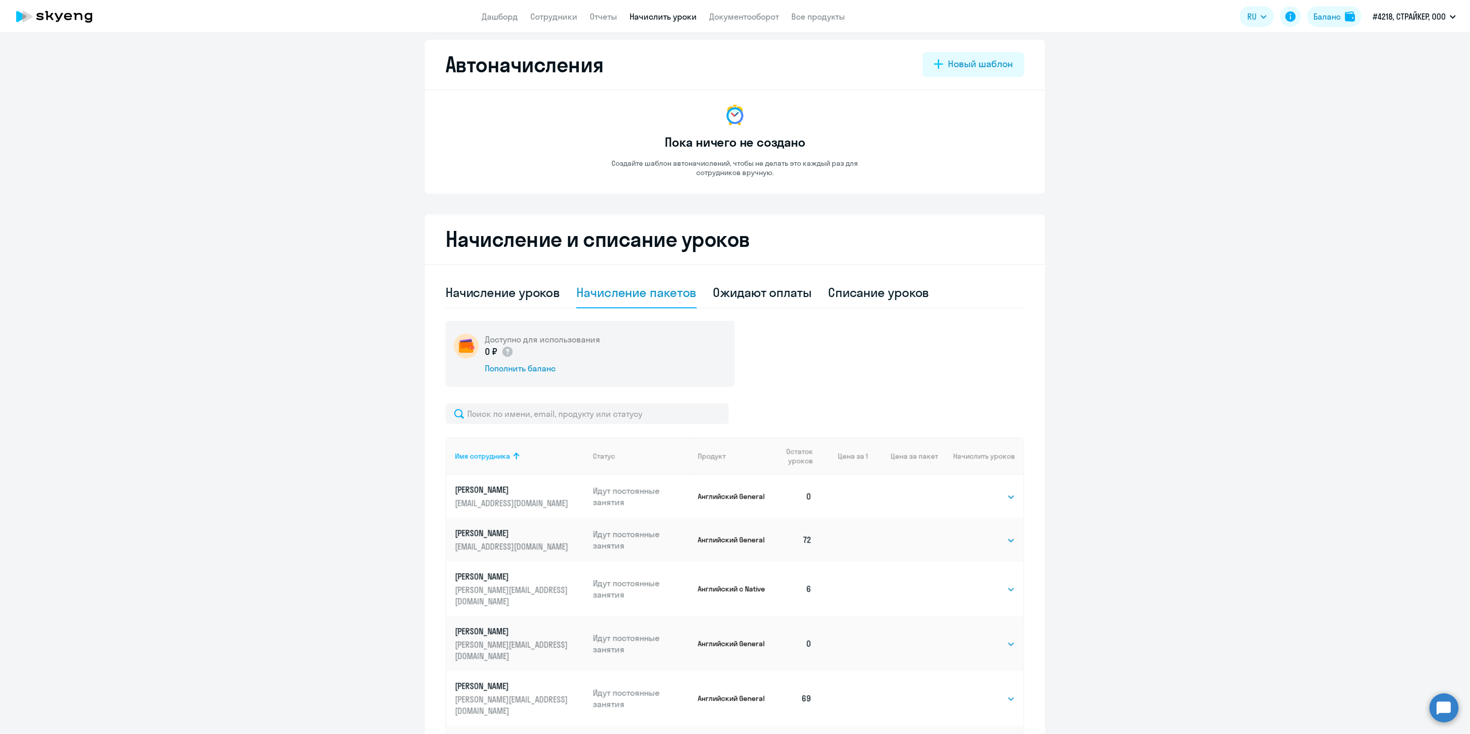
scroll to position [0, 0]
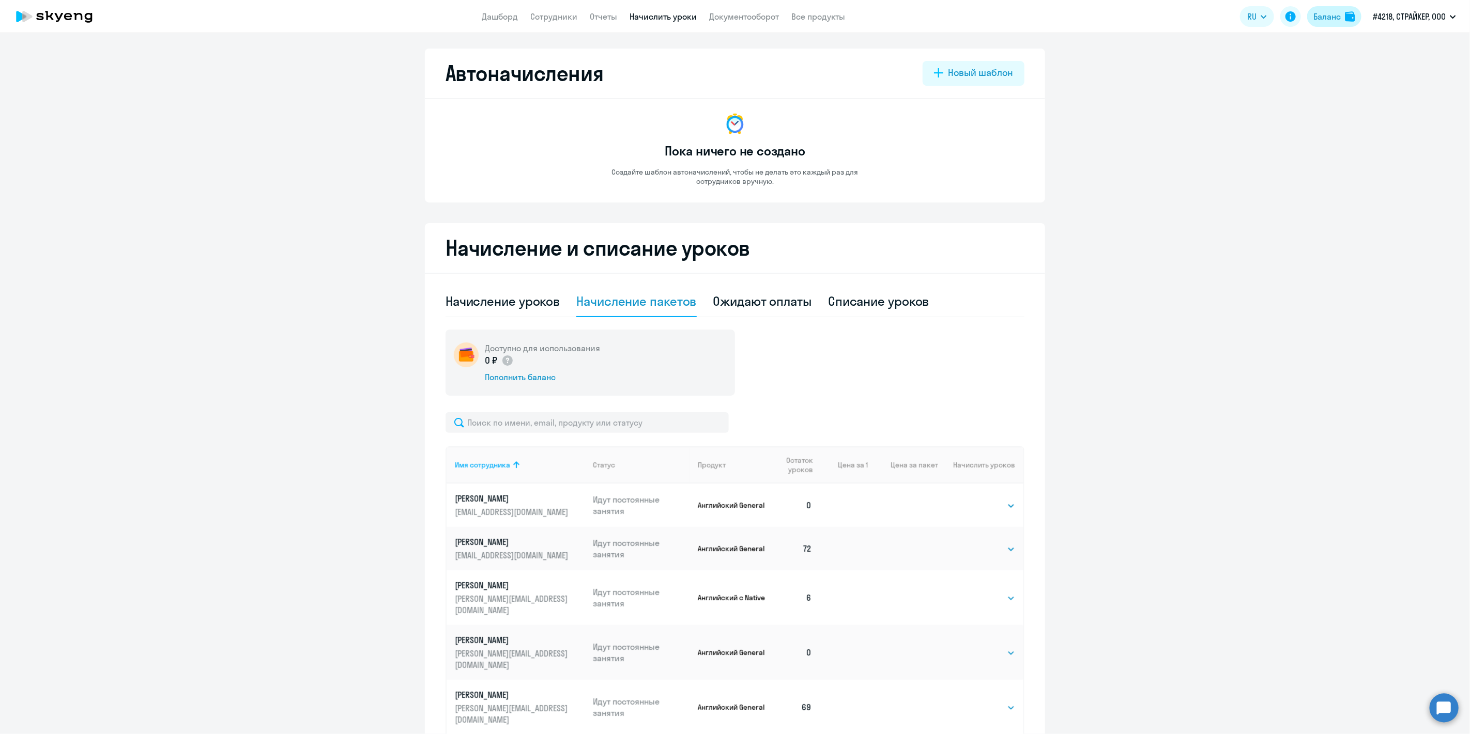
click at [1352, 17] on img at bounding box center [1349, 16] width 10 height 10
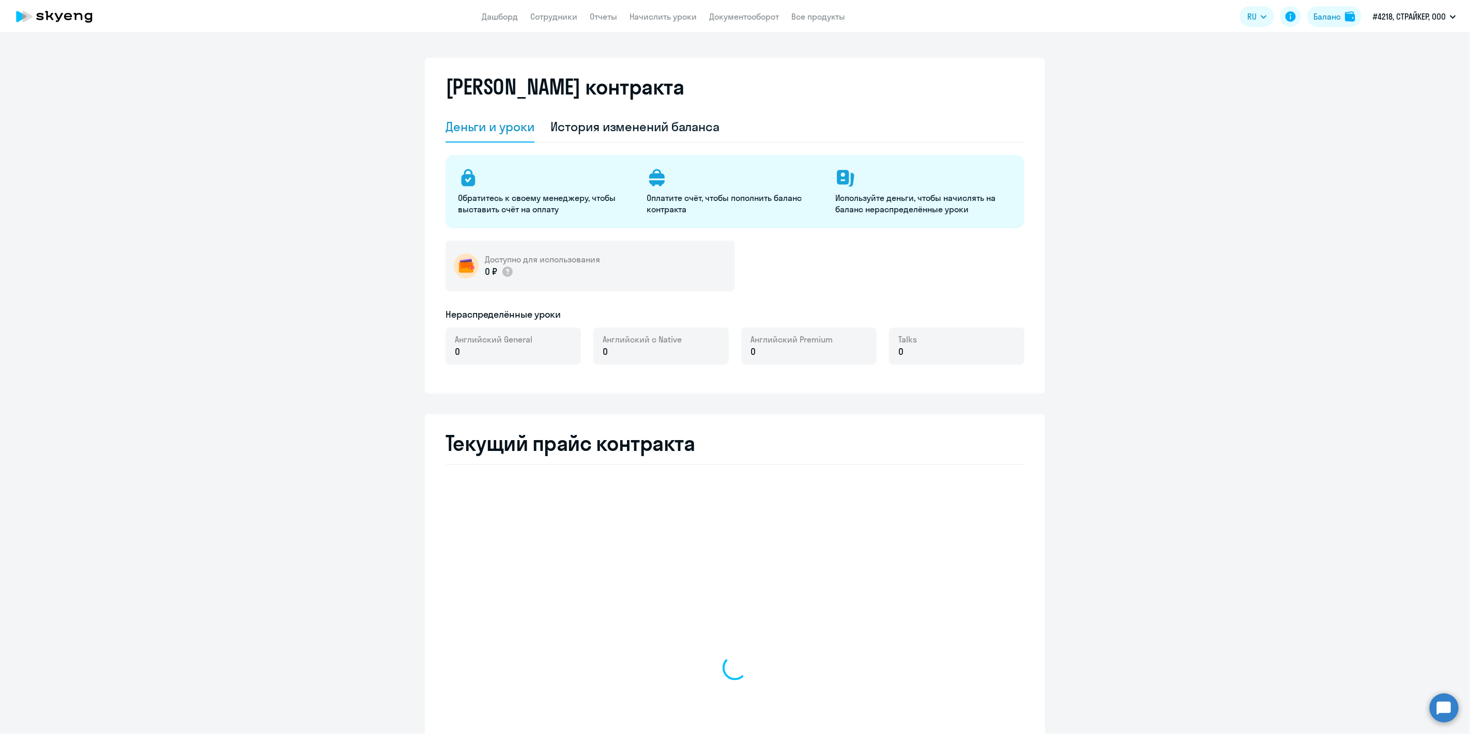
select select "english_adult_not_native_speaker"
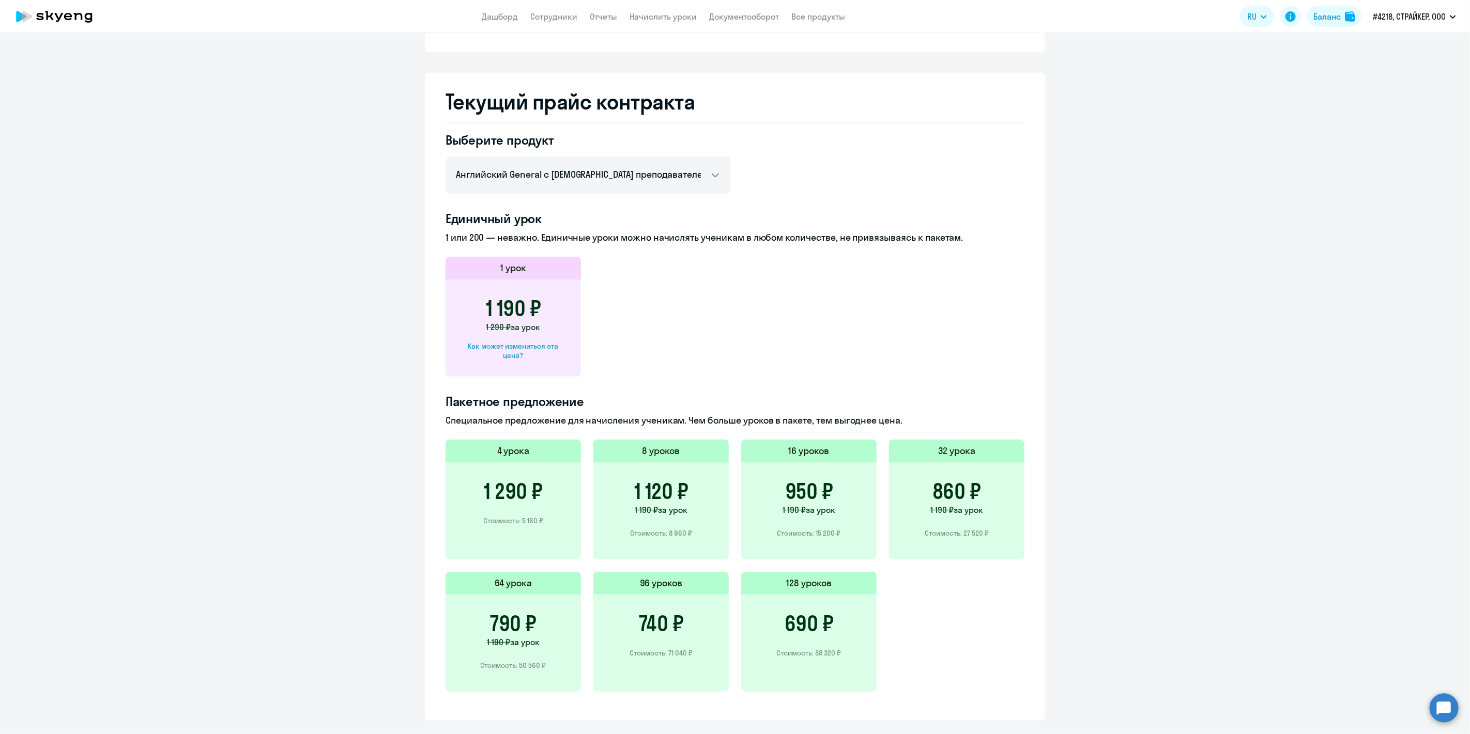
scroll to position [378, 0]
